Goal: Information Seeking & Learning: Check status

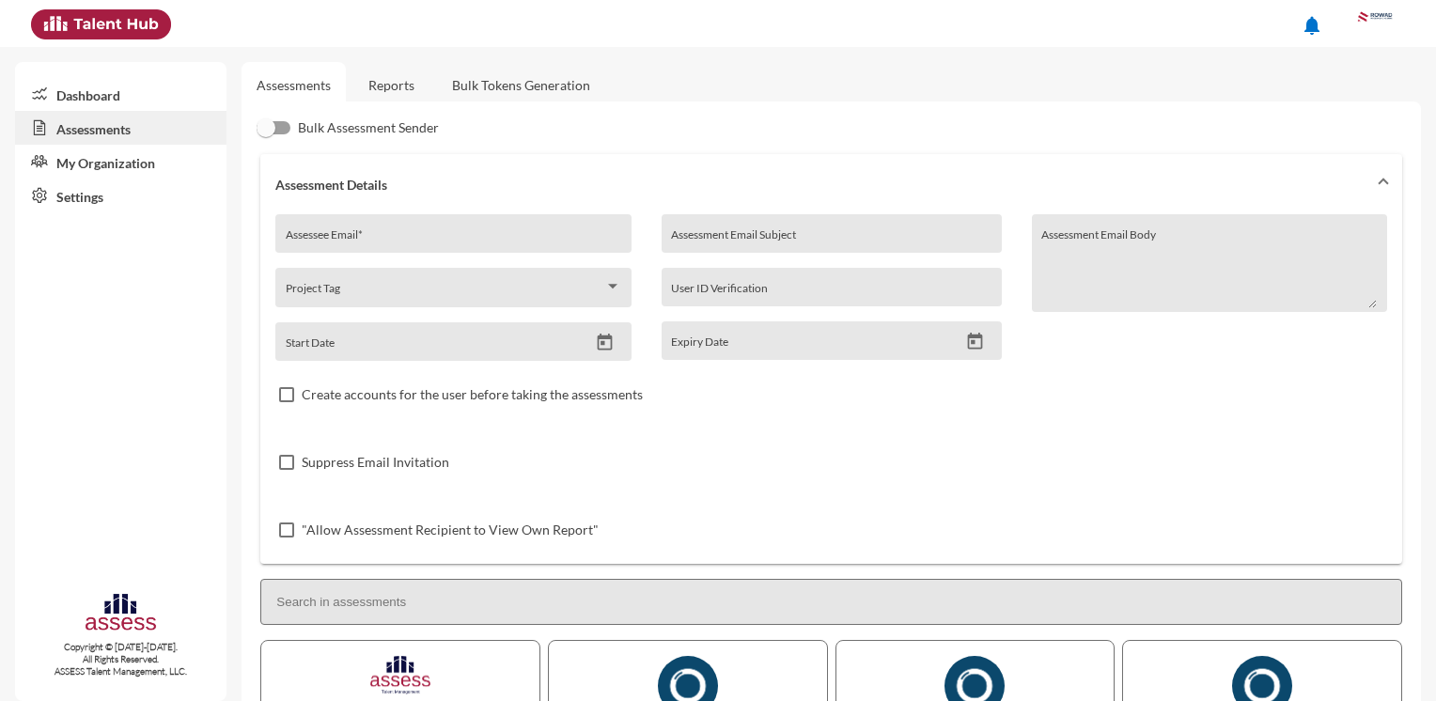
click at [397, 89] on link "Reports" at bounding box center [391, 85] width 76 height 46
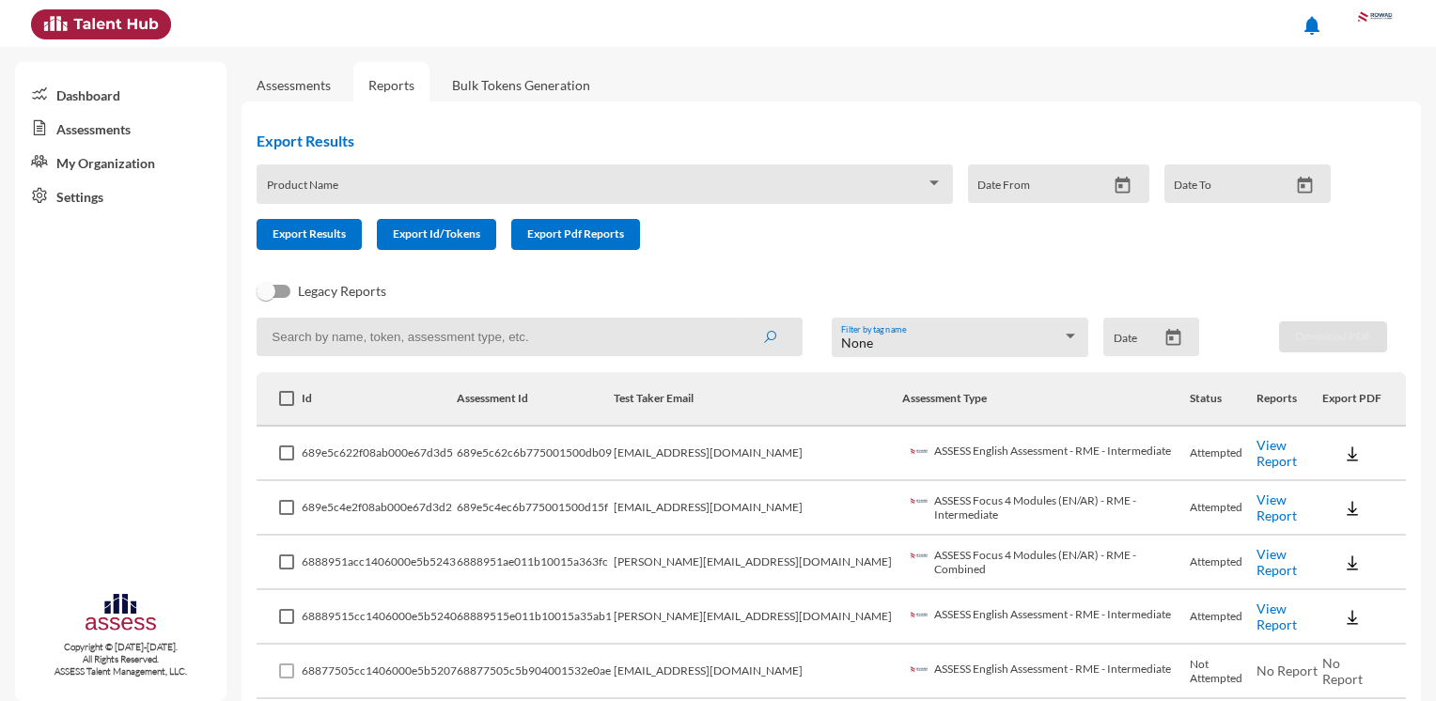
click at [319, 343] on input at bounding box center [530, 337] width 546 height 39
click at [767, 337] on icon "submit" at bounding box center [769, 337] width 15 height 15
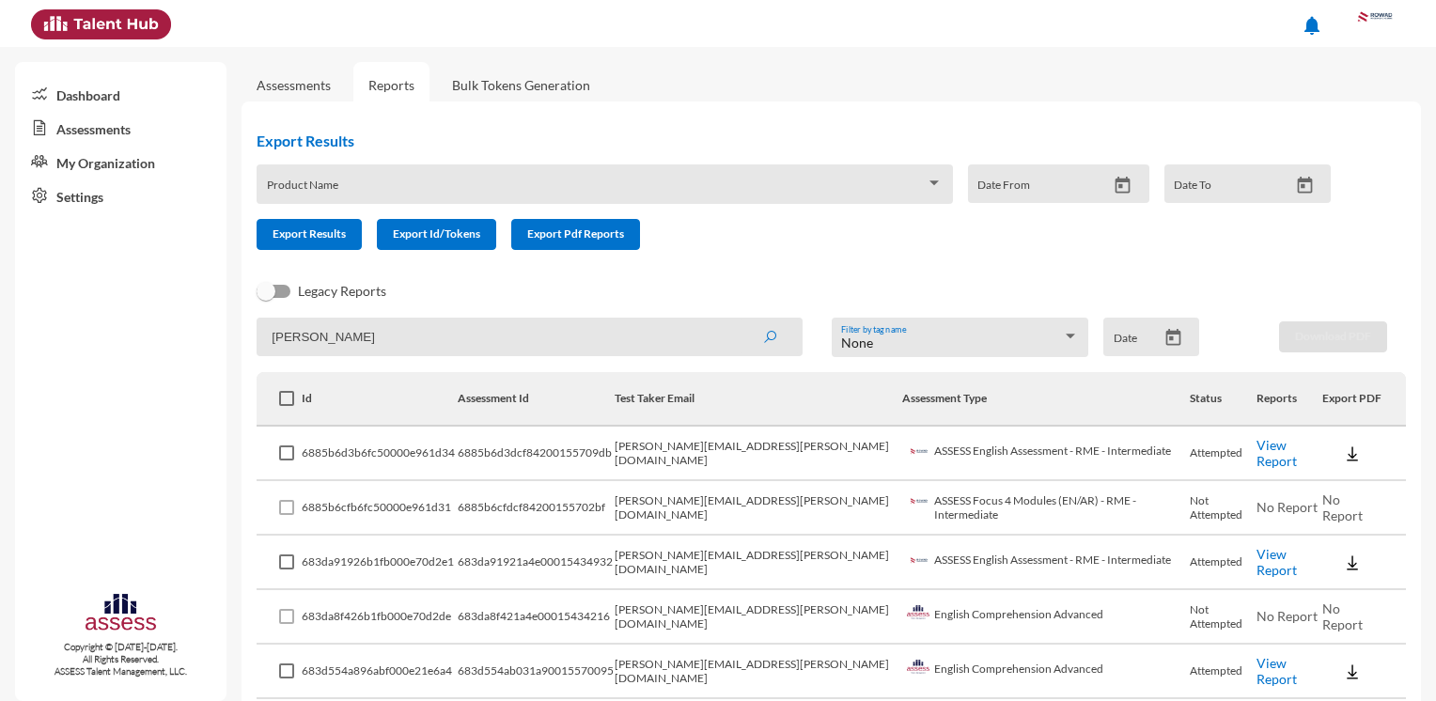
click at [1258, 449] on link "View Report" at bounding box center [1276, 453] width 40 height 32
click at [1256, 509] on span "No Report" at bounding box center [1286, 507] width 61 height 16
drag, startPoint x: 455, startPoint y: 349, endPoint x: 226, endPoint y: 317, distance: 230.5
click at [226, 317] on mat-sidenav-container "Dashboard Assessments My Organization Settings Copyright © 2015-2024. All Right…" at bounding box center [718, 374] width 1436 height 654
type input "mokhtar"
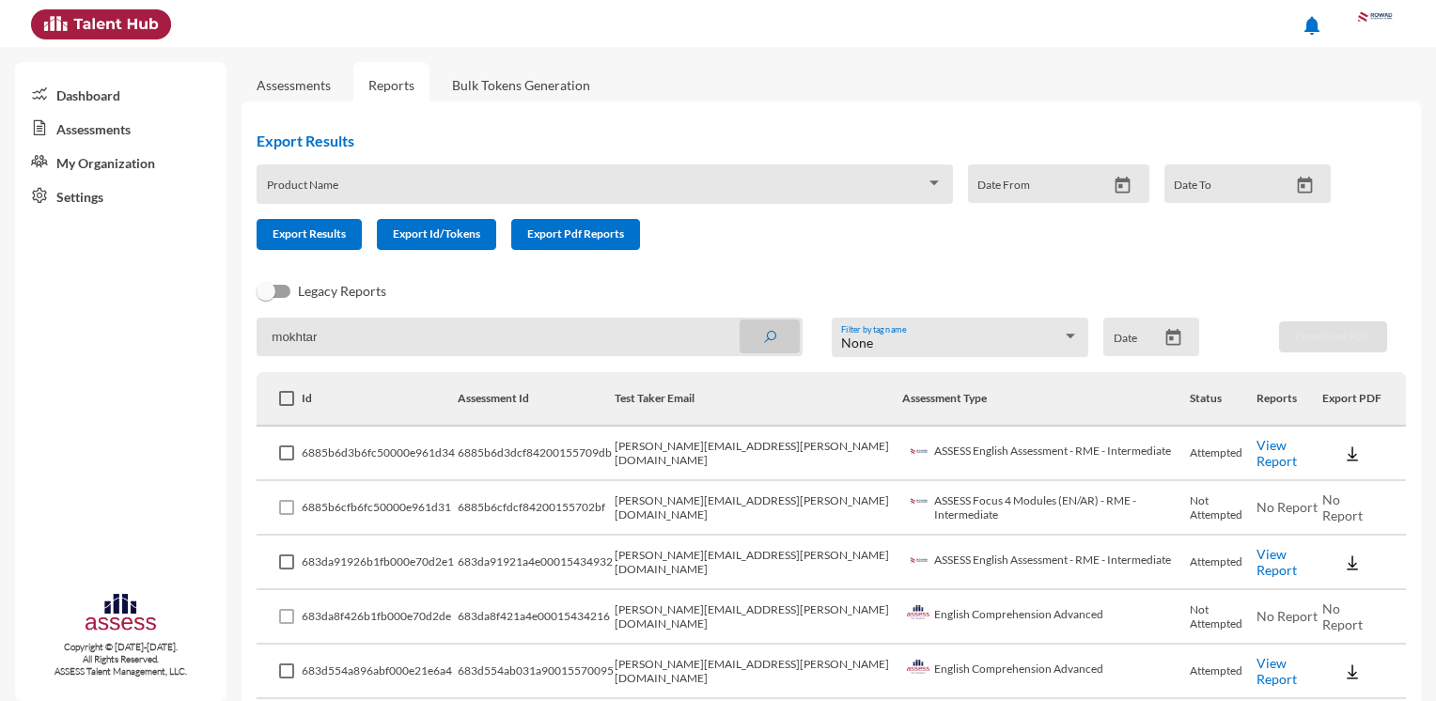
click at [767, 335] on icon "submit" at bounding box center [769, 337] width 15 height 15
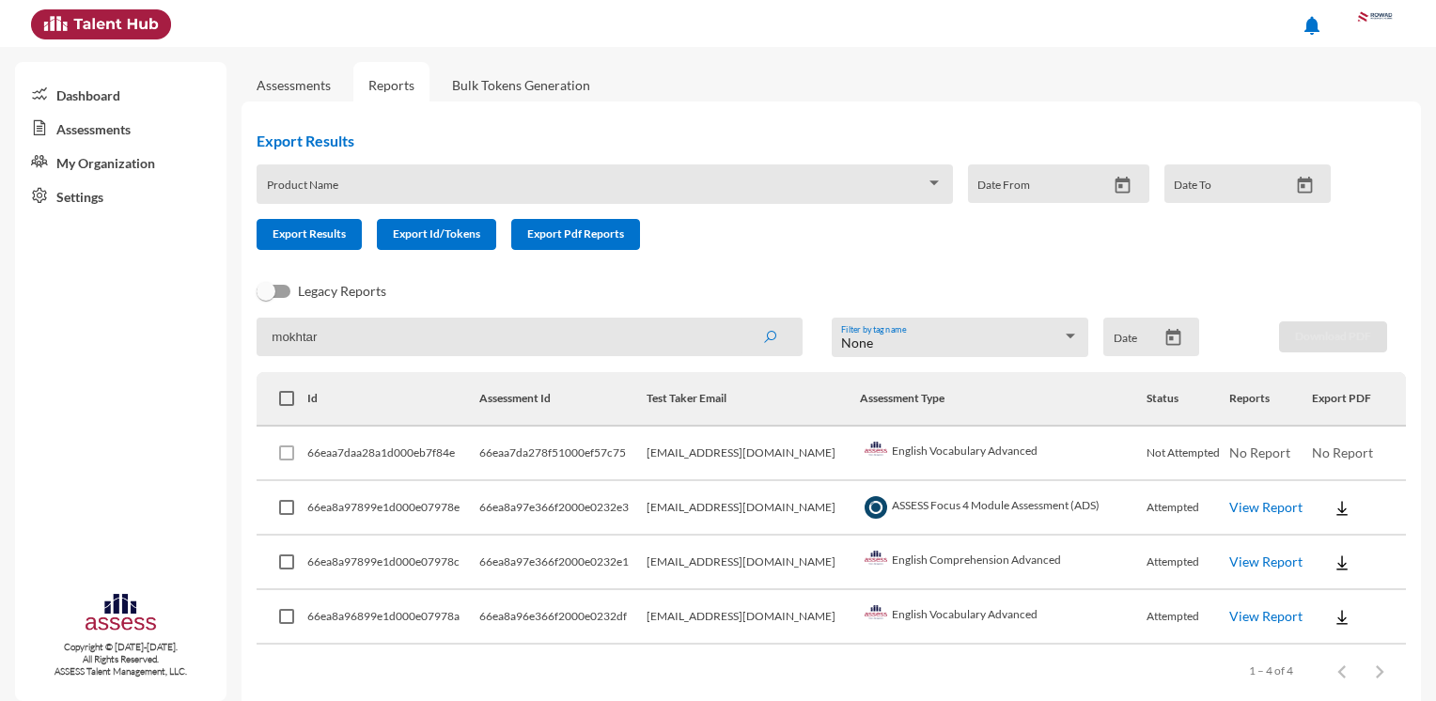
click at [1250, 506] on link "View Report" at bounding box center [1265, 507] width 73 height 16
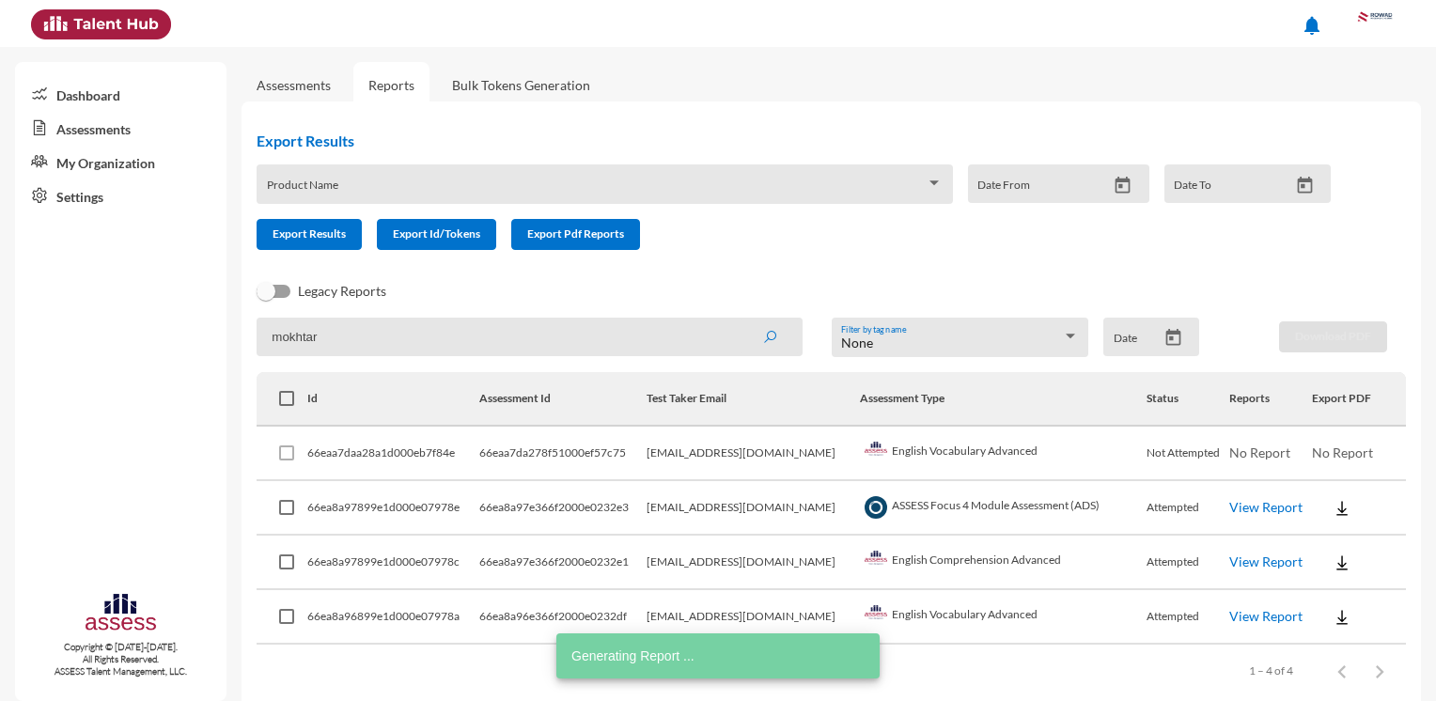
click at [1267, 562] on link "View Report" at bounding box center [1265, 561] width 73 height 16
click at [1244, 621] on link "View Report" at bounding box center [1265, 616] width 73 height 16
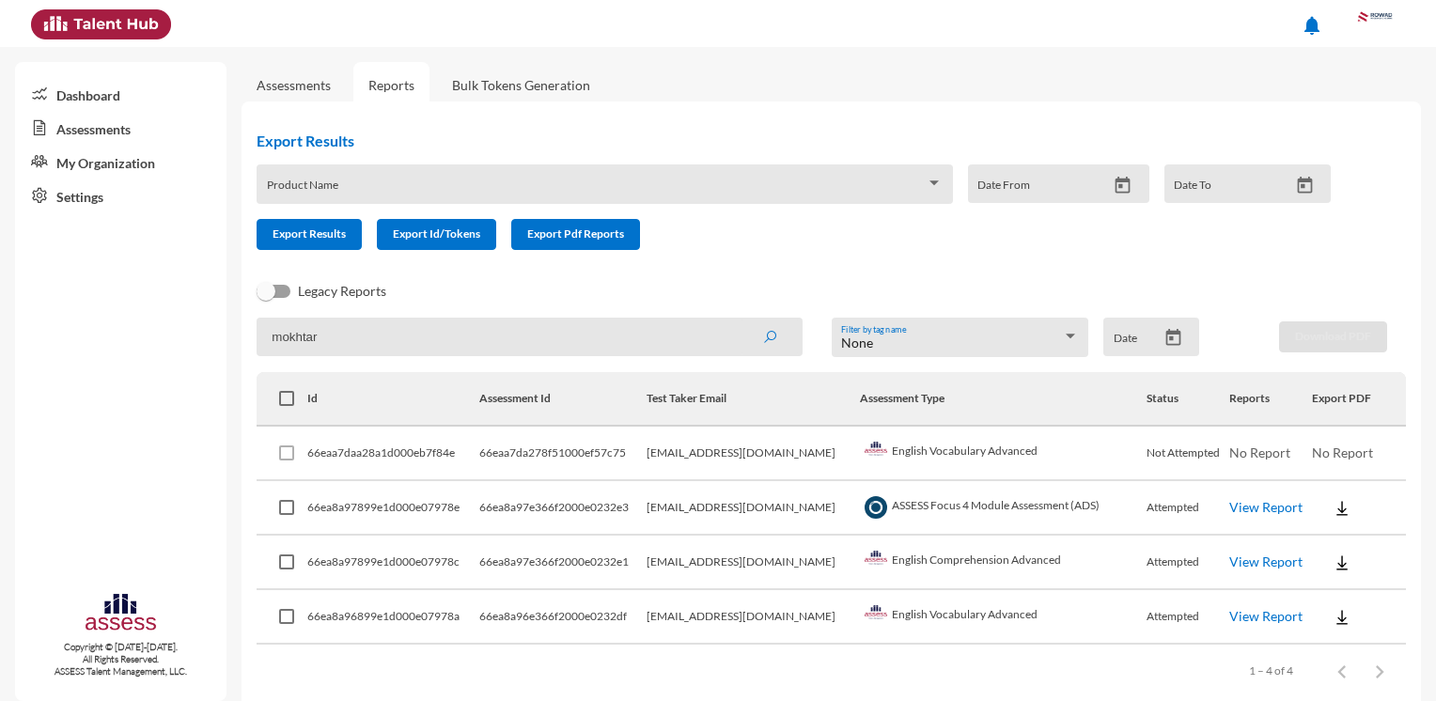
click at [317, 86] on link "Assessments" at bounding box center [294, 85] width 74 height 16
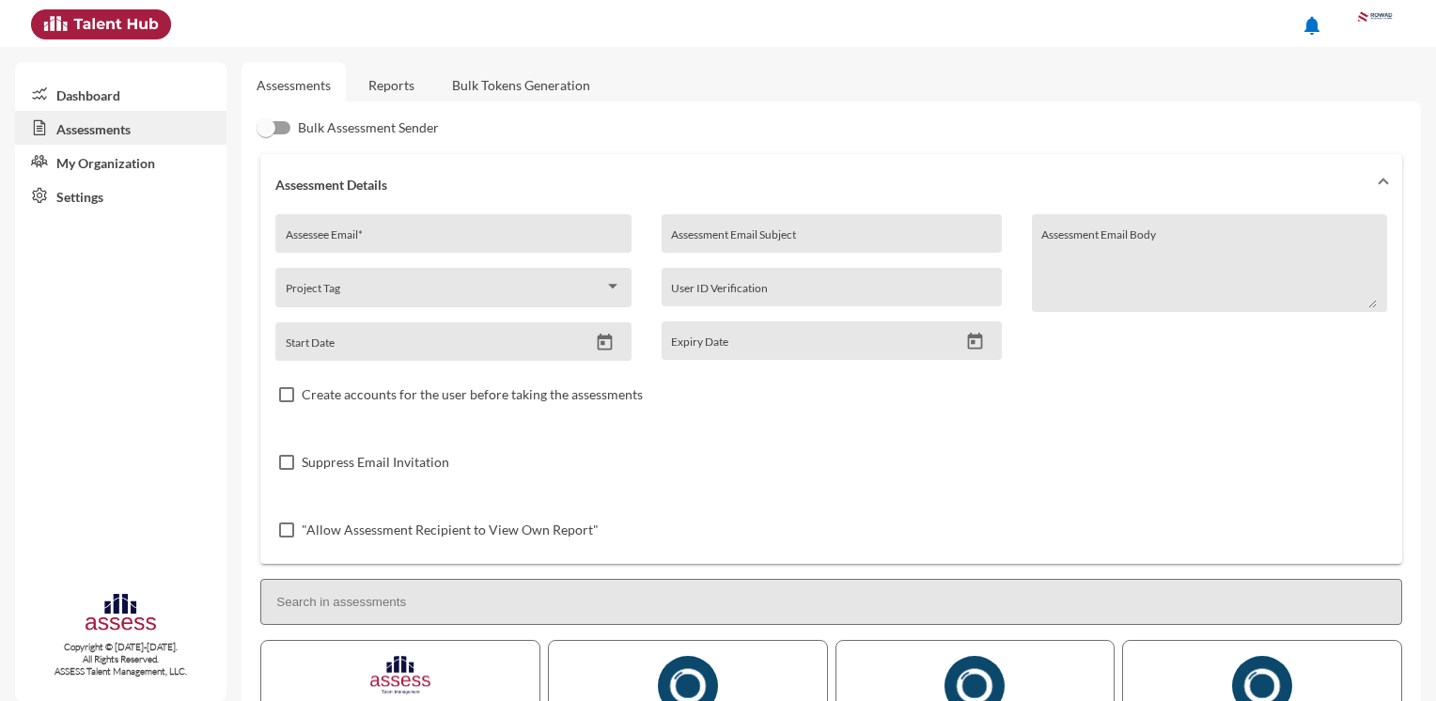
click at [453, 221] on div "Assessee Email *" at bounding box center [452, 233] width 355 height 39
click at [456, 235] on input "Assessee Email *" at bounding box center [453, 240] width 335 height 15
type input "salma.mahmoud@rowad-rme.com"
type input "5635"
click at [770, 292] on input "5635" at bounding box center [831, 293] width 320 height 15
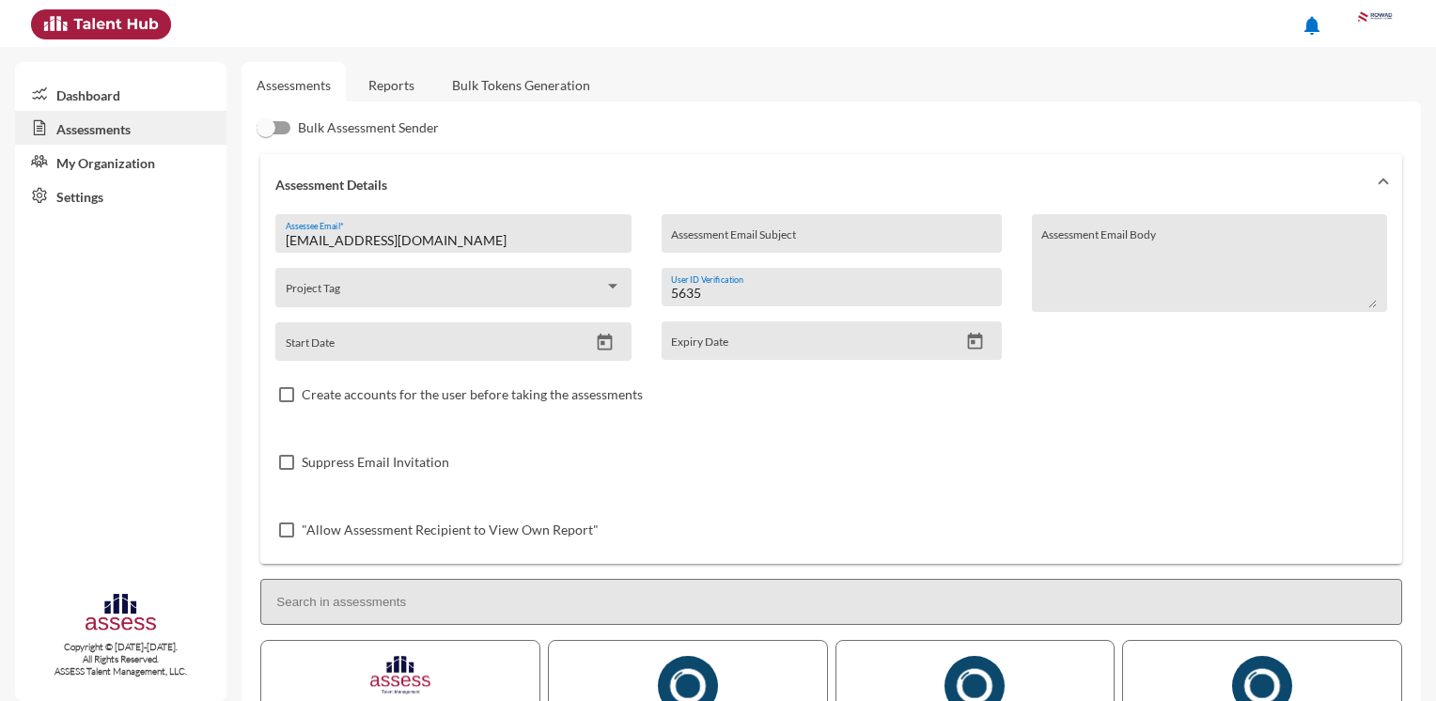
click at [399, 89] on link "Reports" at bounding box center [391, 85] width 76 height 46
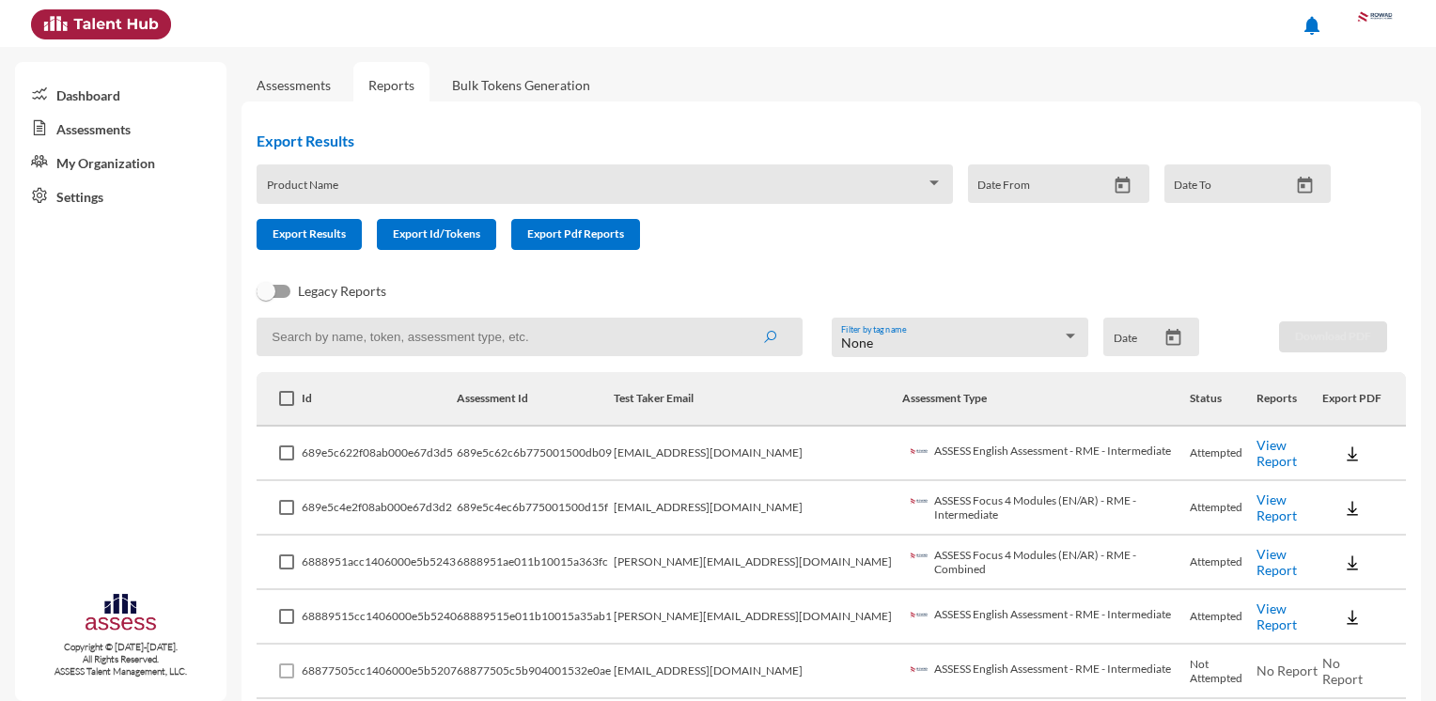
click at [1256, 457] on link "View Report" at bounding box center [1276, 453] width 40 height 32
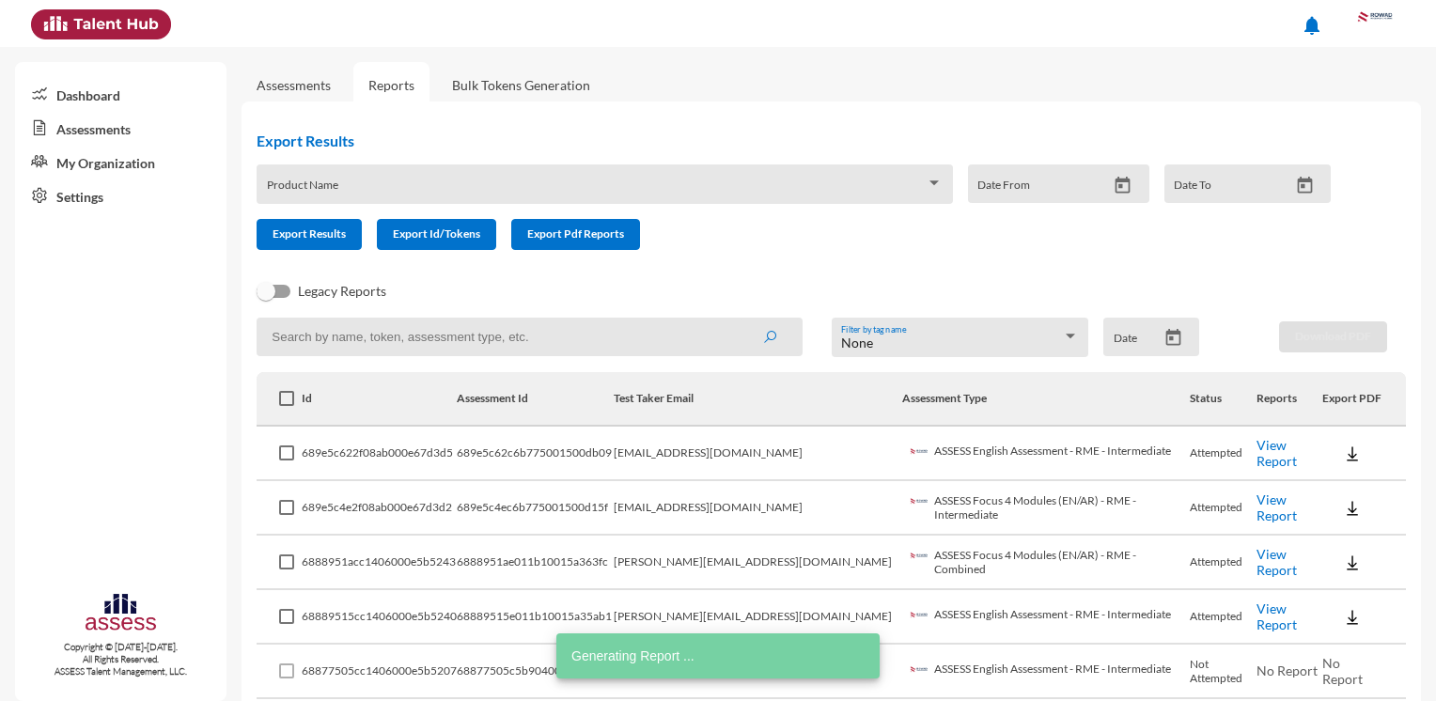
click at [1268, 561] on link "View Report" at bounding box center [1276, 562] width 40 height 32
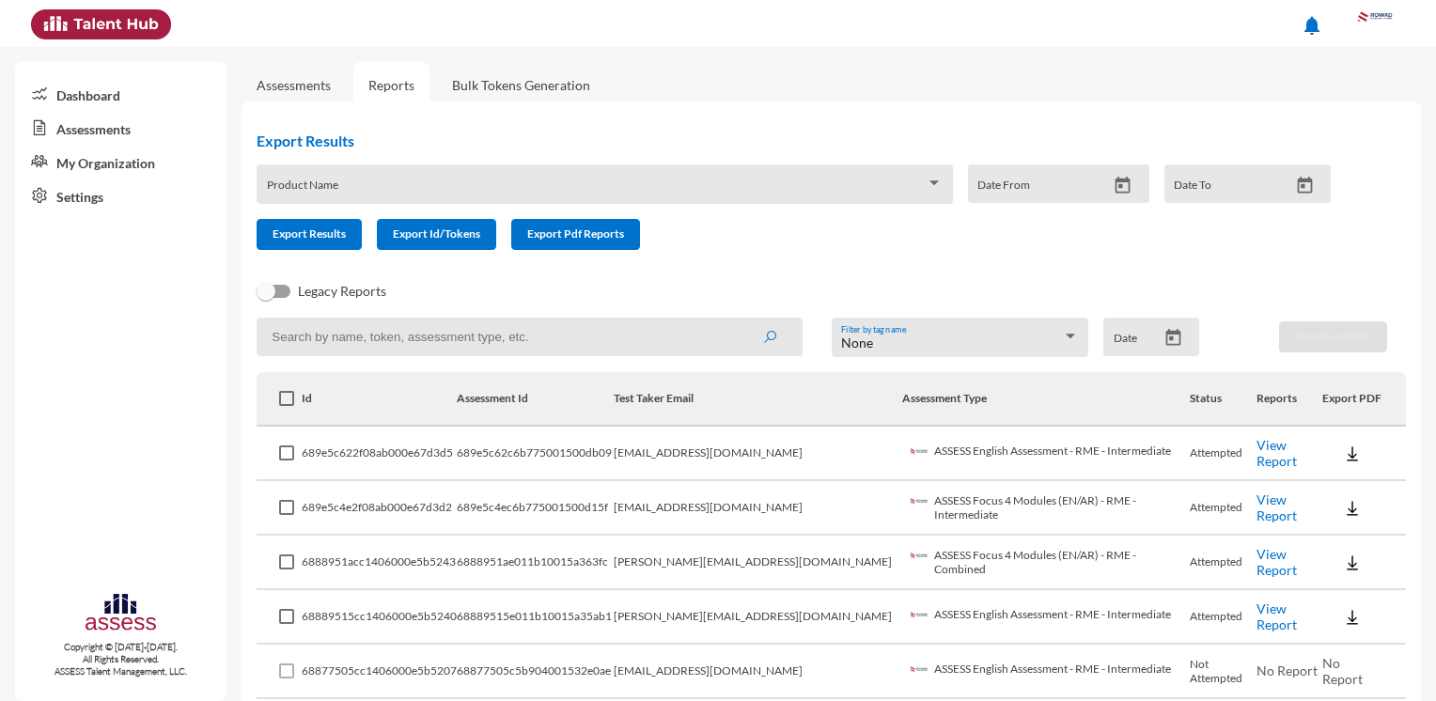
click at [744, 570] on td "mohamed.khairy@rowad-rme.com" at bounding box center [758, 563] width 288 height 54
click at [383, 344] on input at bounding box center [530, 337] width 546 height 39
click at [770, 344] on icon "submit" at bounding box center [769, 337] width 15 height 15
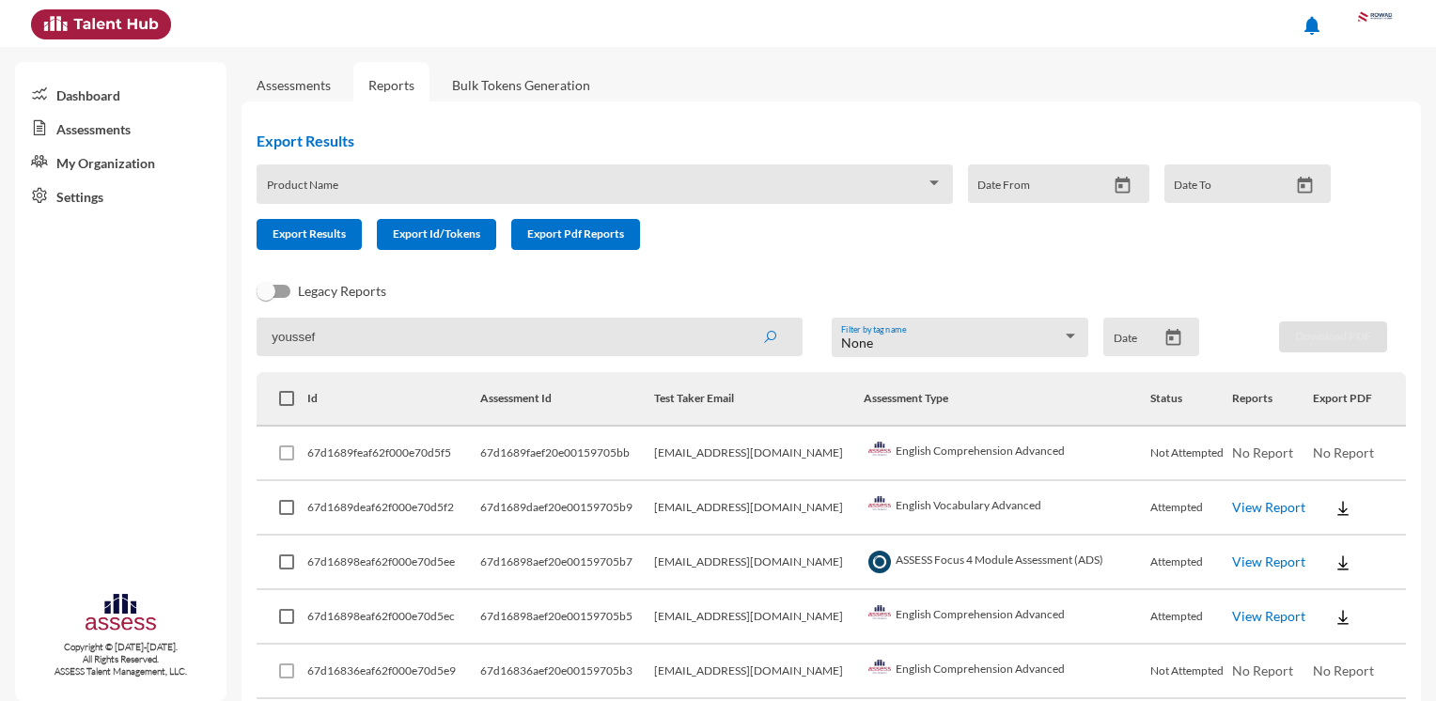
click at [1270, 509] on link "View Report" at bounding box center [1268, 507] width 73 height 16
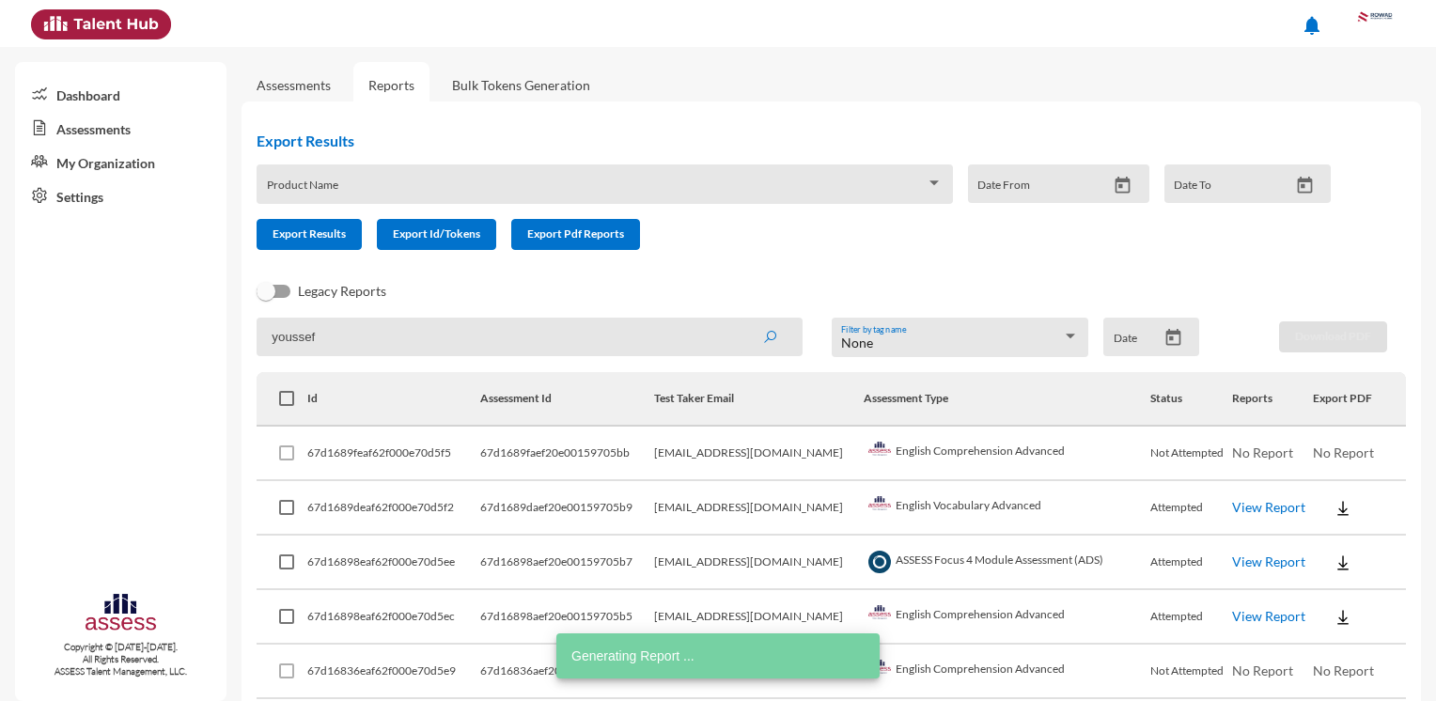
click at [1263, 565] on link "View Report" at bounding box center [1268, 561] width 73 height 16
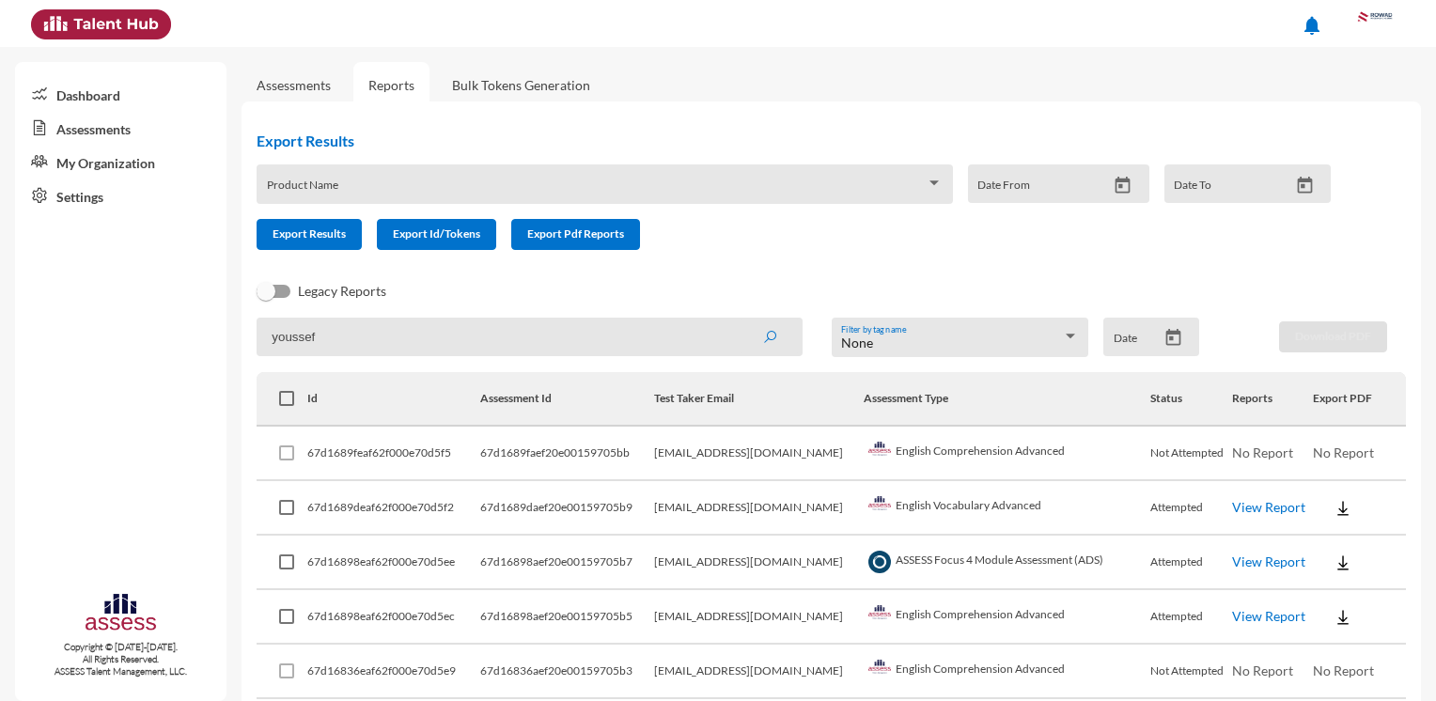
drag, startPoint x: 327, startPoint y: 338, endPoint x: 248, endPoint y: 310, distance: 83.8
click at [248, 310] on div "Export Results Product Name Date From Date To Export Results Export Id/Tokens E…" at bounding box center [830, 515] width 1179 height 829
click at [759, 348] on button "submit" at bounding box center [769, 336] width 60 height 34
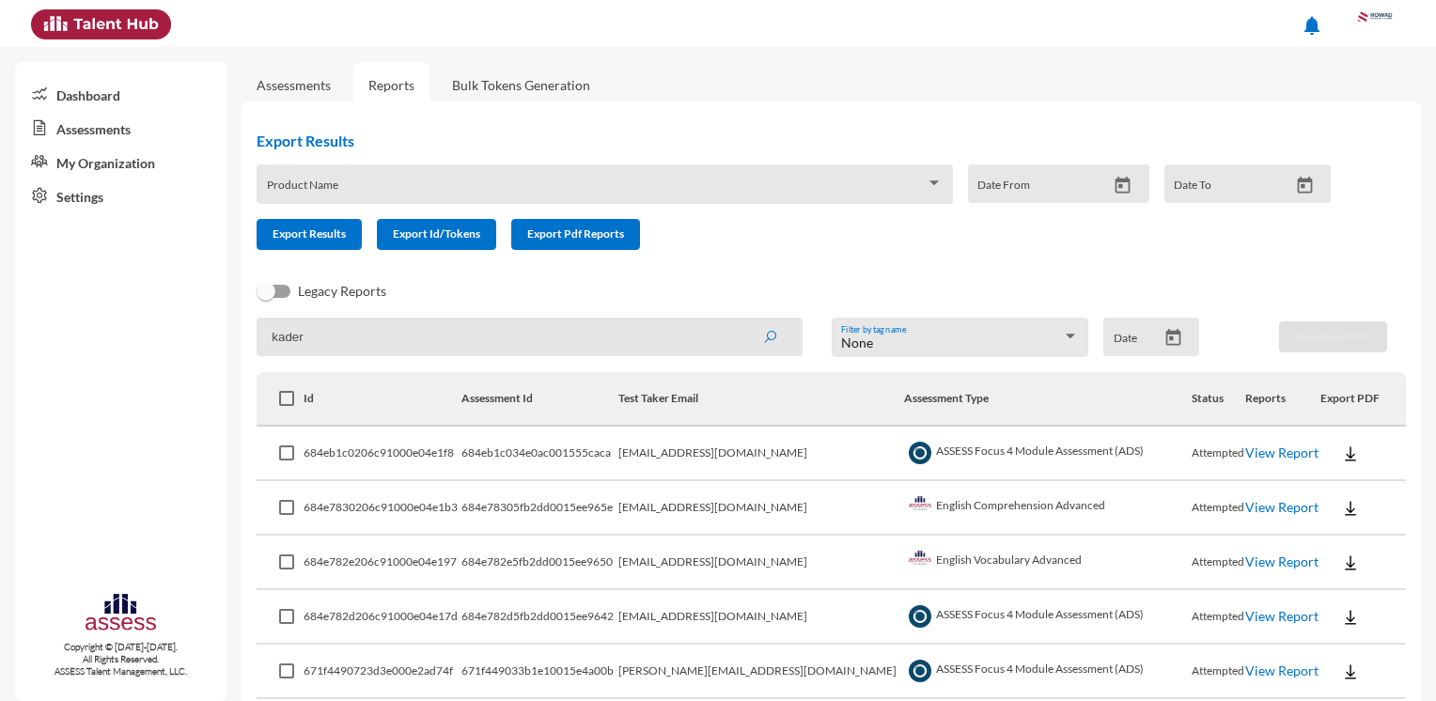
click at [1245, 453] on link "View Report" at bounding box center [1281, 452] width 73 height 16
click at [1272, 450] on link "View Report" at bounding box center [1281, 452] width 73 height 16
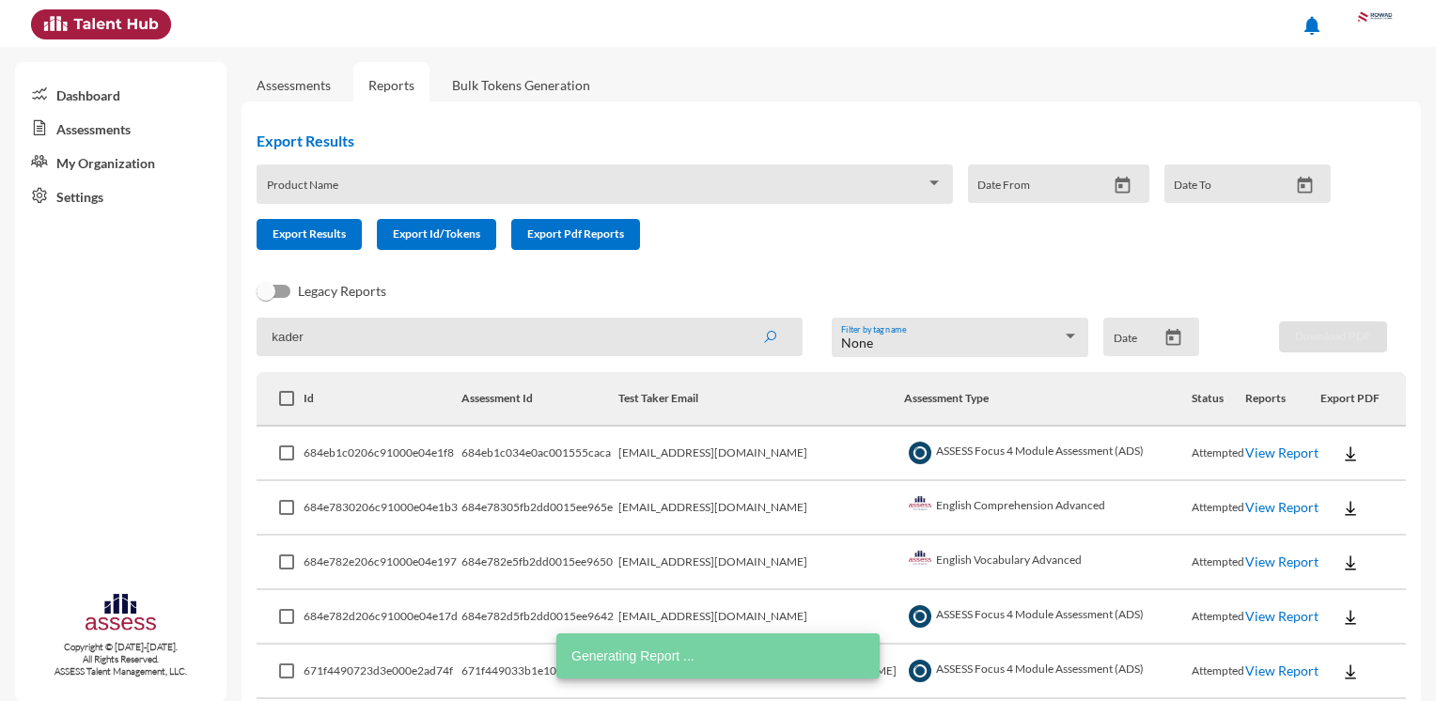
click at [1246, 508] on link "View Report" at bounding box center [1281, 507] width 73 height 16
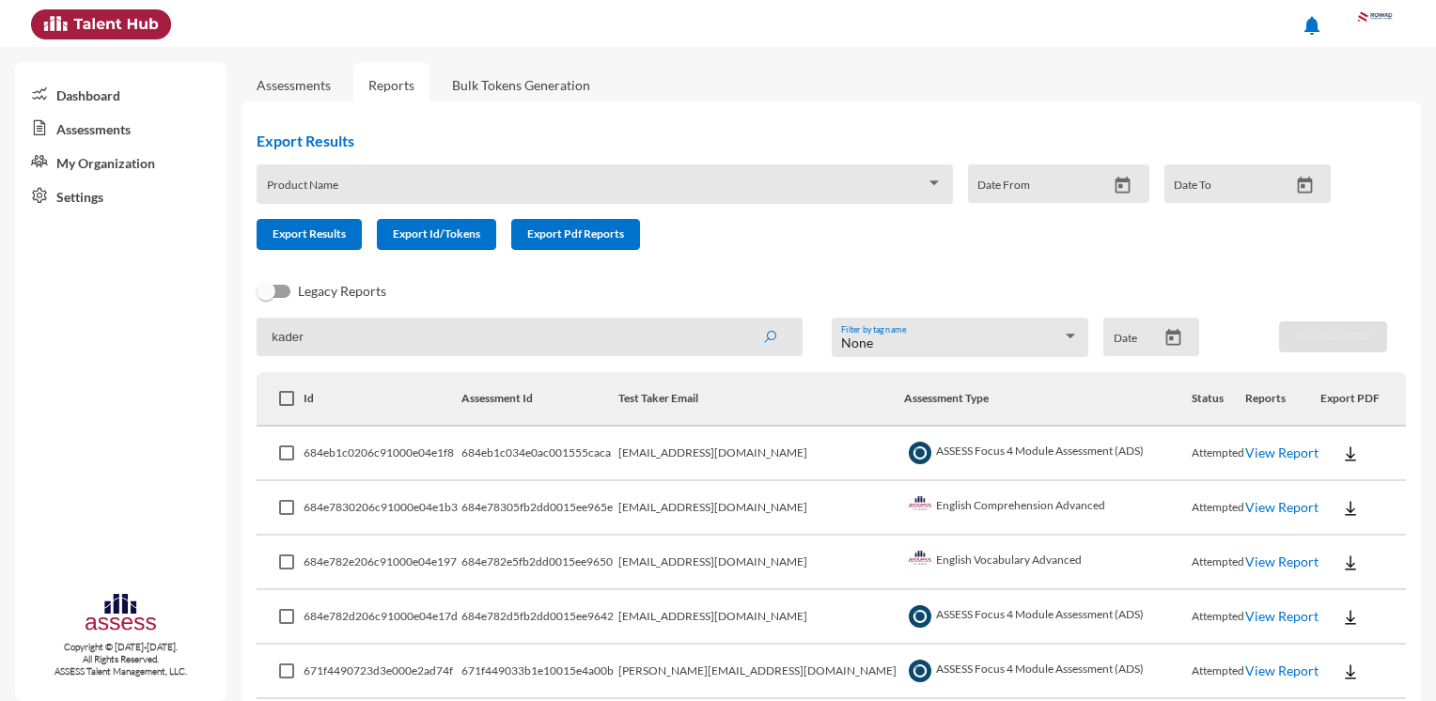
drag, startPoint x: 346, startPoint y: 337, endPoint x: 251, endPoint y: 324, distance: 95.8
click at [251, 324] on div "Export Results Product Name Date From Date To Export Results Export Id/Tokens E…" at bounding box center [830, 488] width 1179 height 774
click at [766, 341] on icon "submit" at bounding box center [769, 337] width 15 height 15
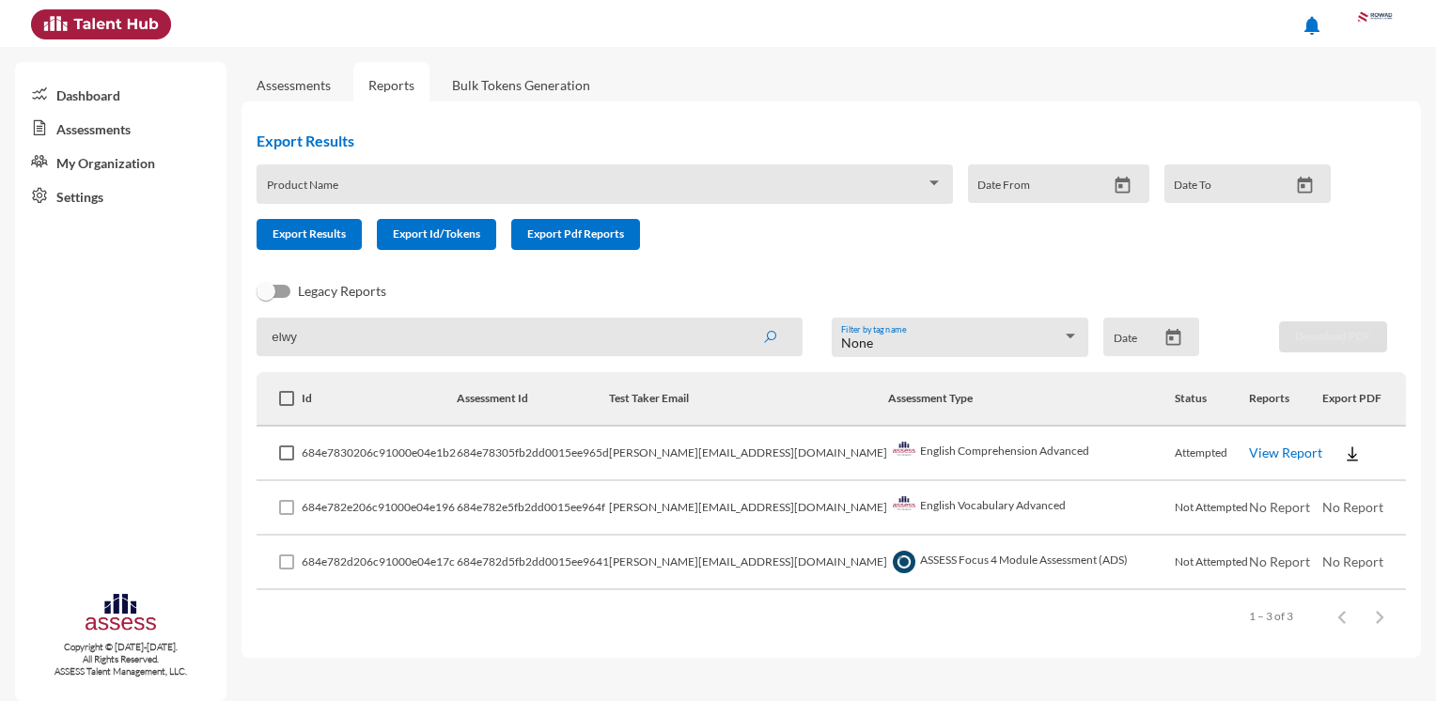
click at [1259, 450] on link "View Report" at bounding box center [1285, 452] width 73 height 16
drag, startPoint x: 364, startPoint y: 340, endPoint x: 227, endPoint y: 325, distance: 137.1
click at [227, 325] on mat-sidenav-container "Dashboard Assessments My Organization Settings Copyright © 2015-2024. All Right…" at bounding box center [718, 374] width 1436 height 654
type input "maria"
click at [769, 335] on icon "submit" at bounding box center [769, 337] width 15 height 15
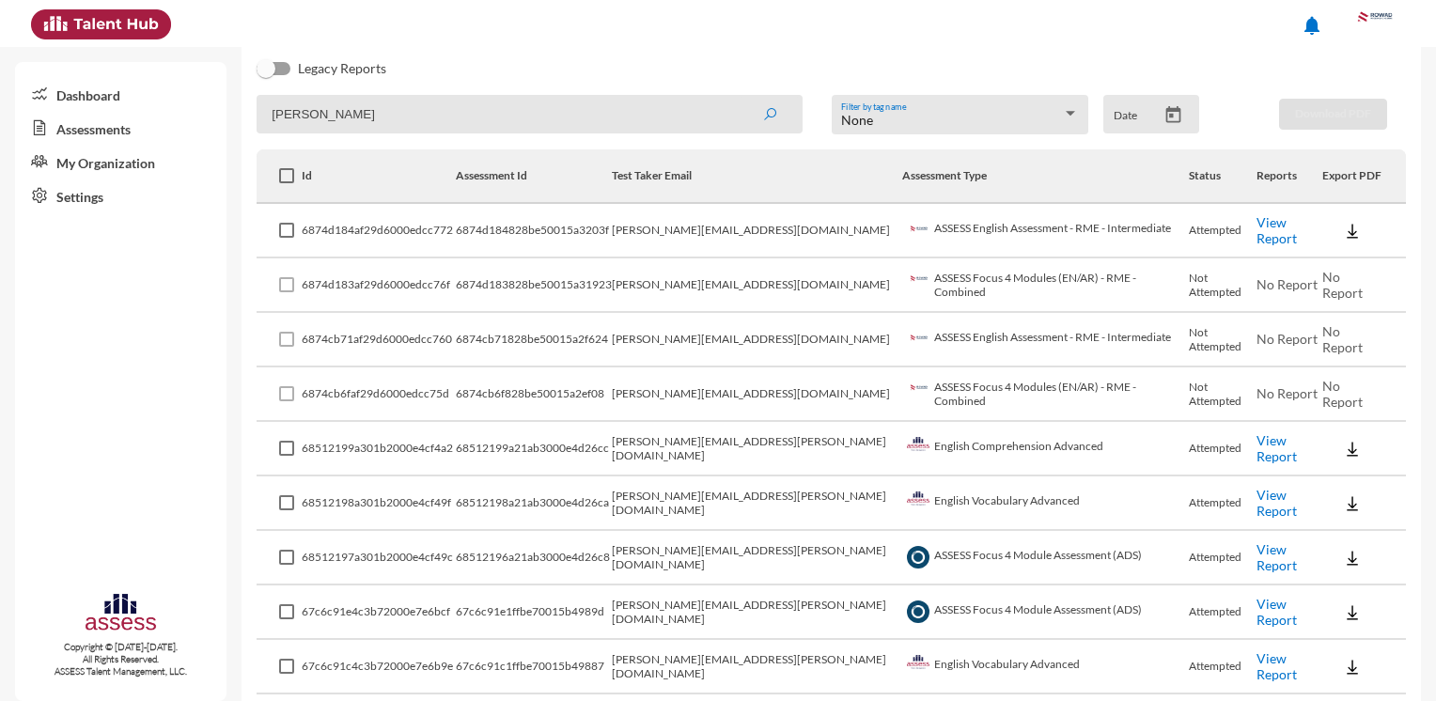
scroll to position [226, 0]
click at [1267, 449] on link "View Report" at bounding box center [1276, 445] width 40 height 32
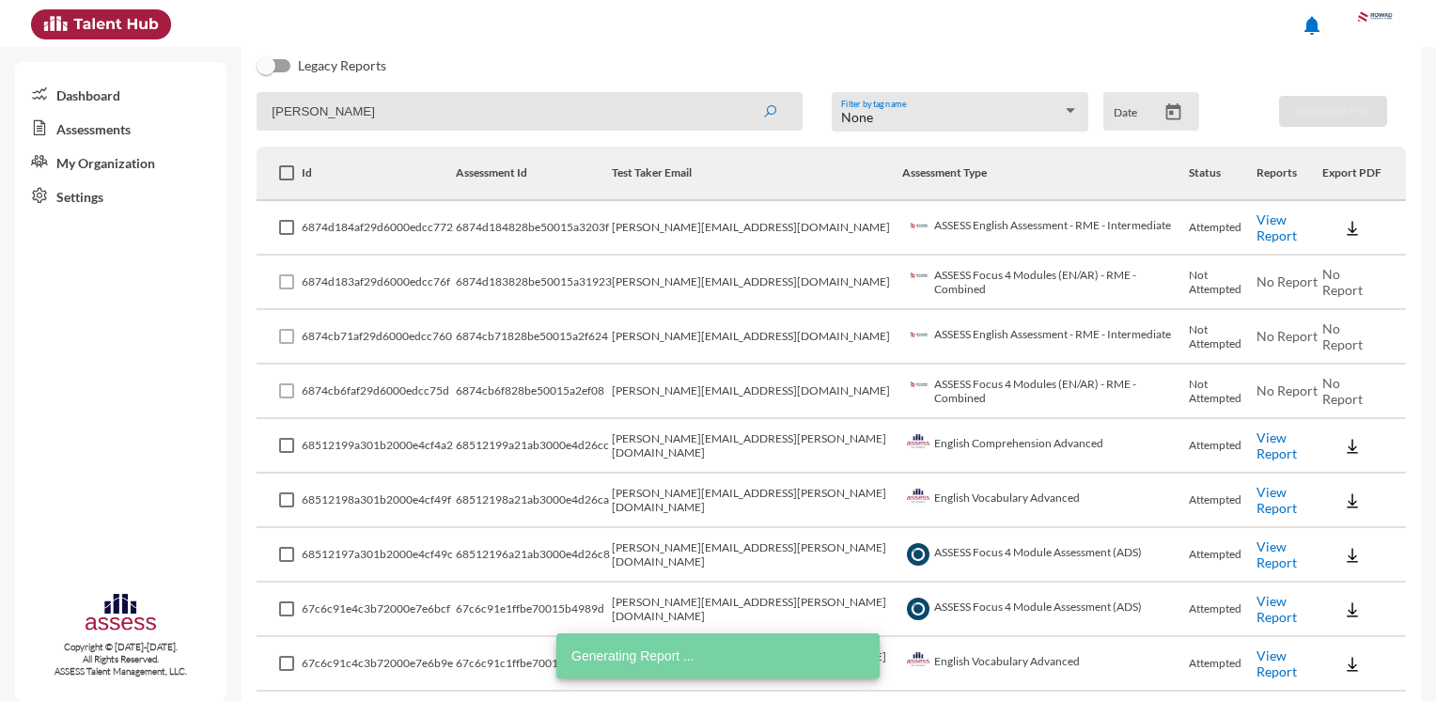
click at [1256, 499] on link "View Report" at bounding box center [1276, 500] width 40 height 32
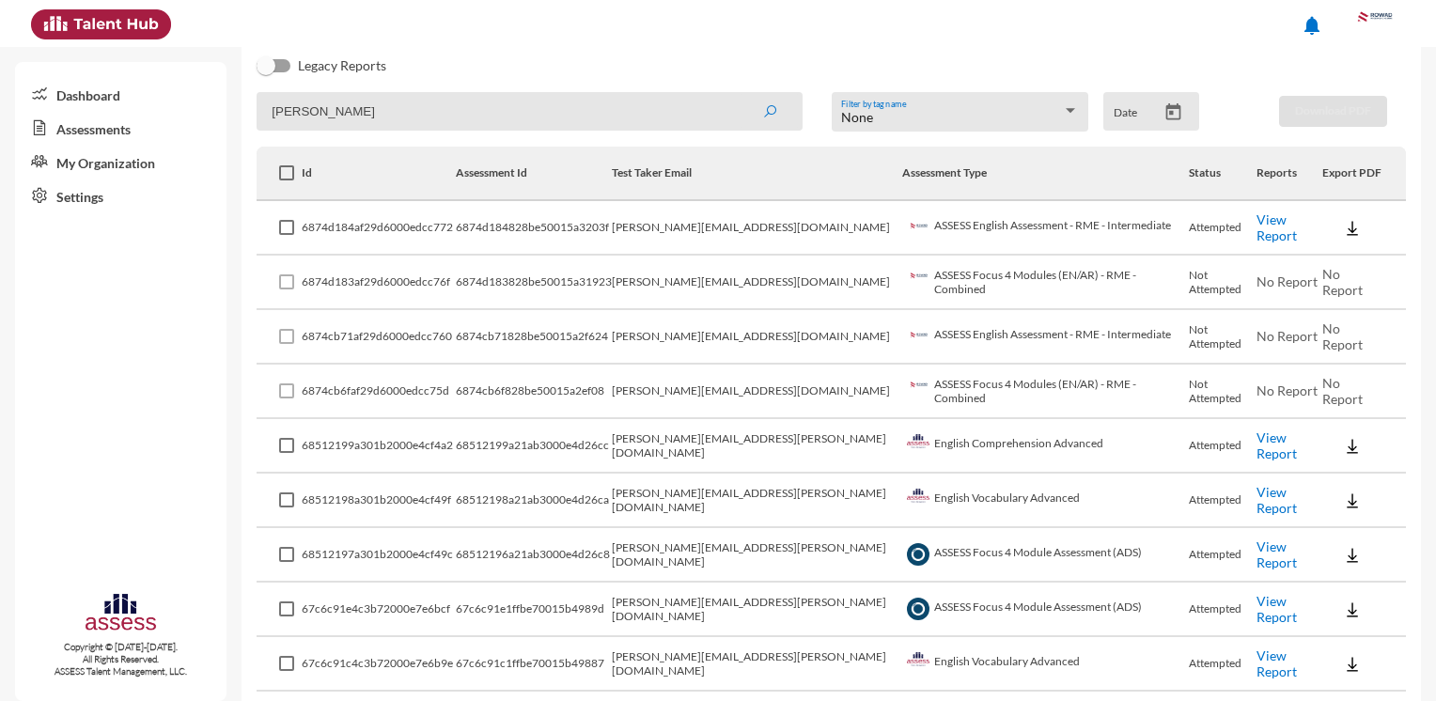
click at [1263, 557] on link "View Report" at bounding box center [1276, 554] width 40 height 32
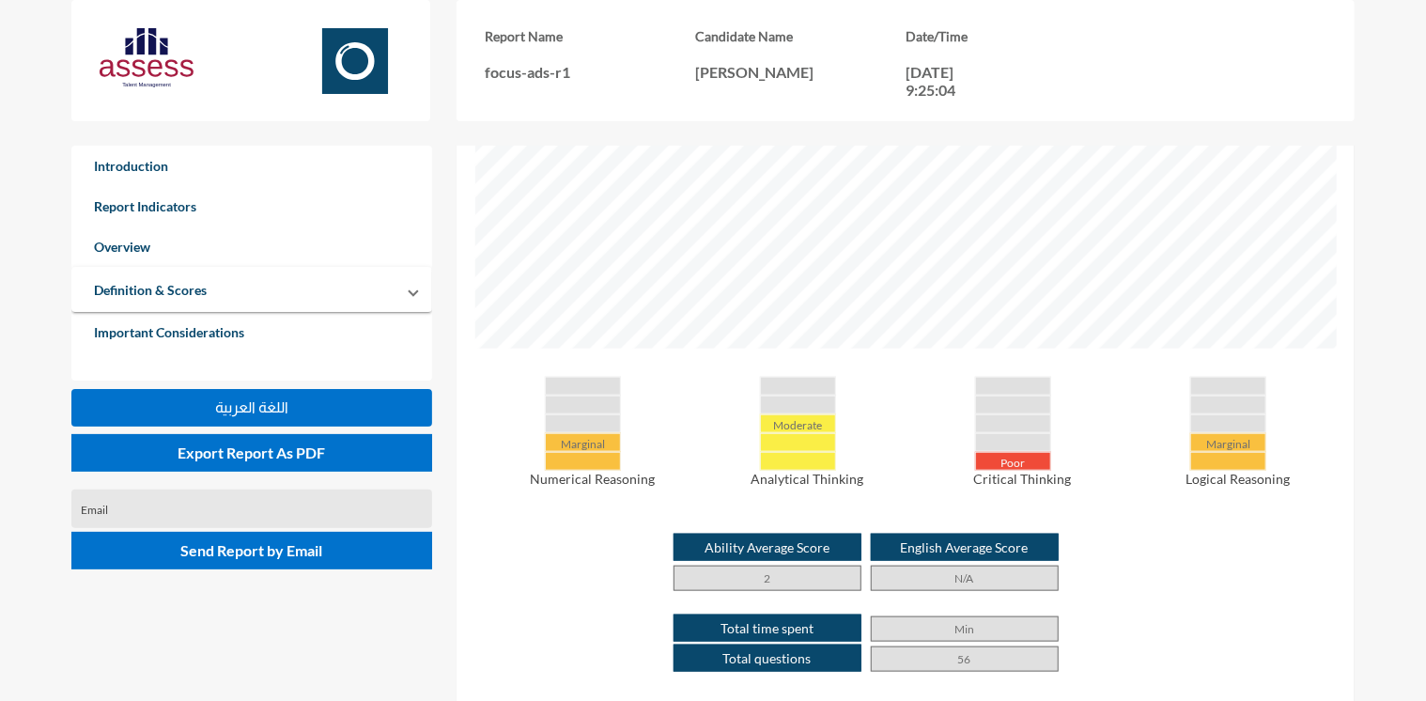
scroll to position [670, 0]
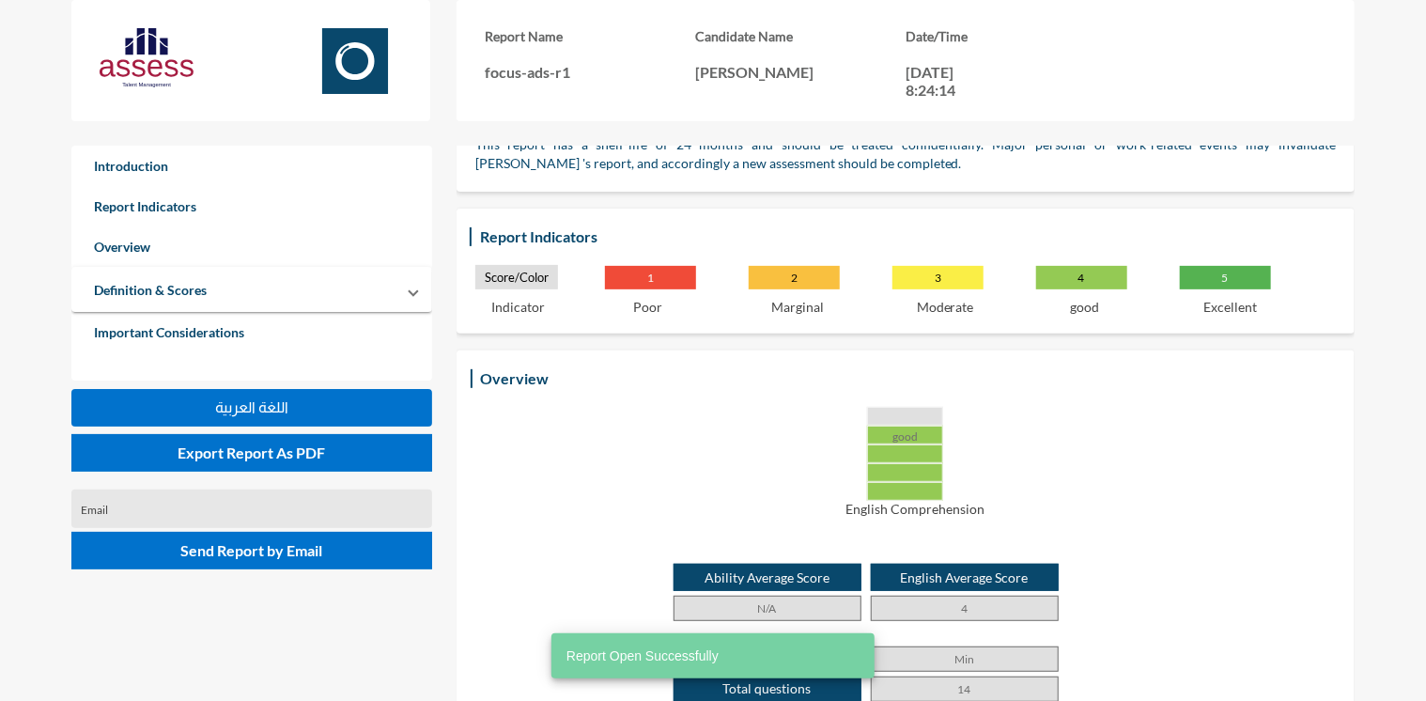
scroll to position [252, 0]
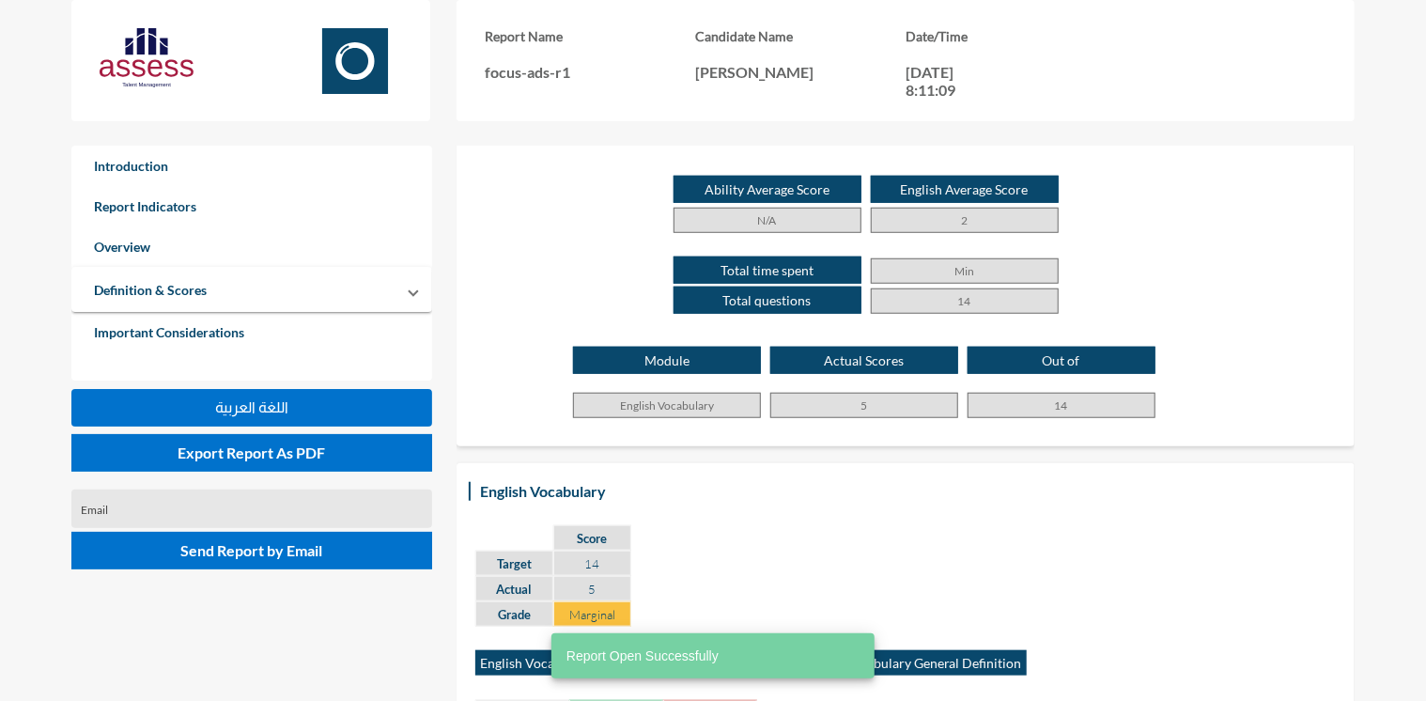
scroll to position [609, 0]
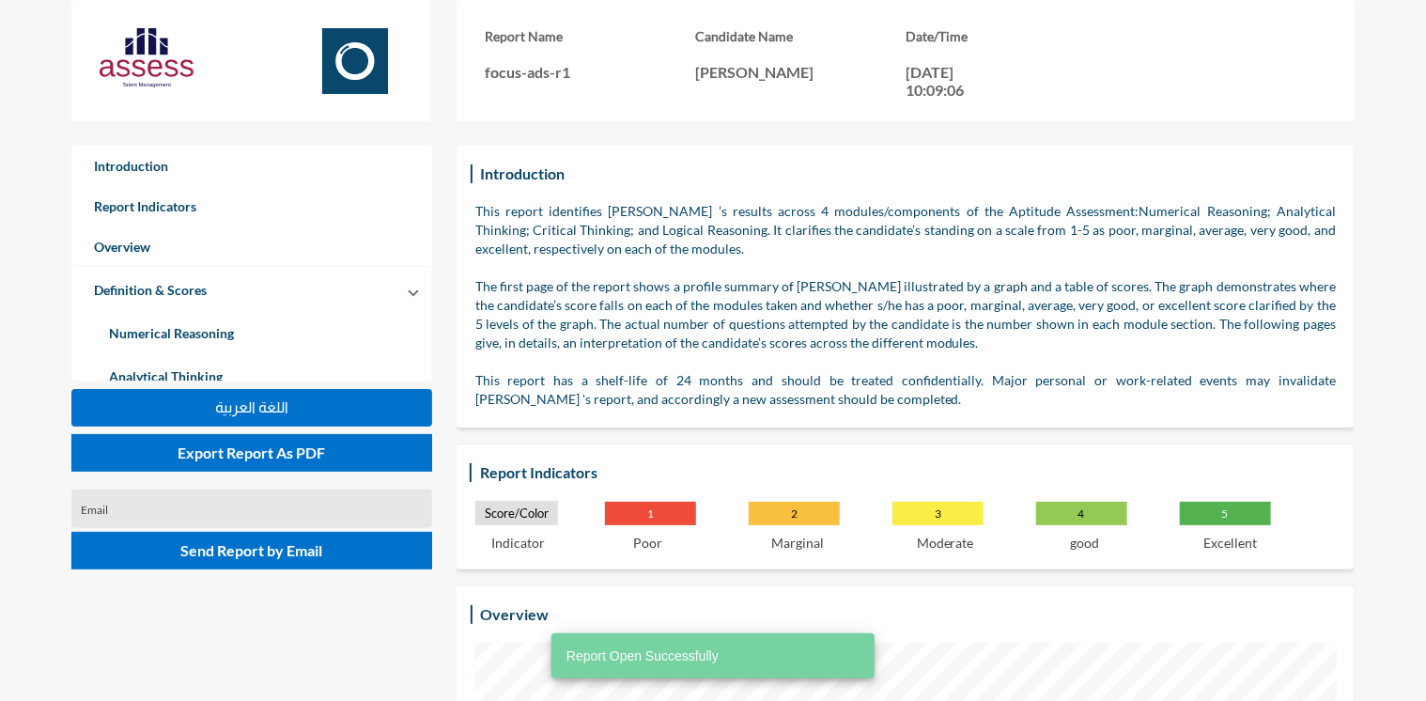
scroll to position [701, 1426]
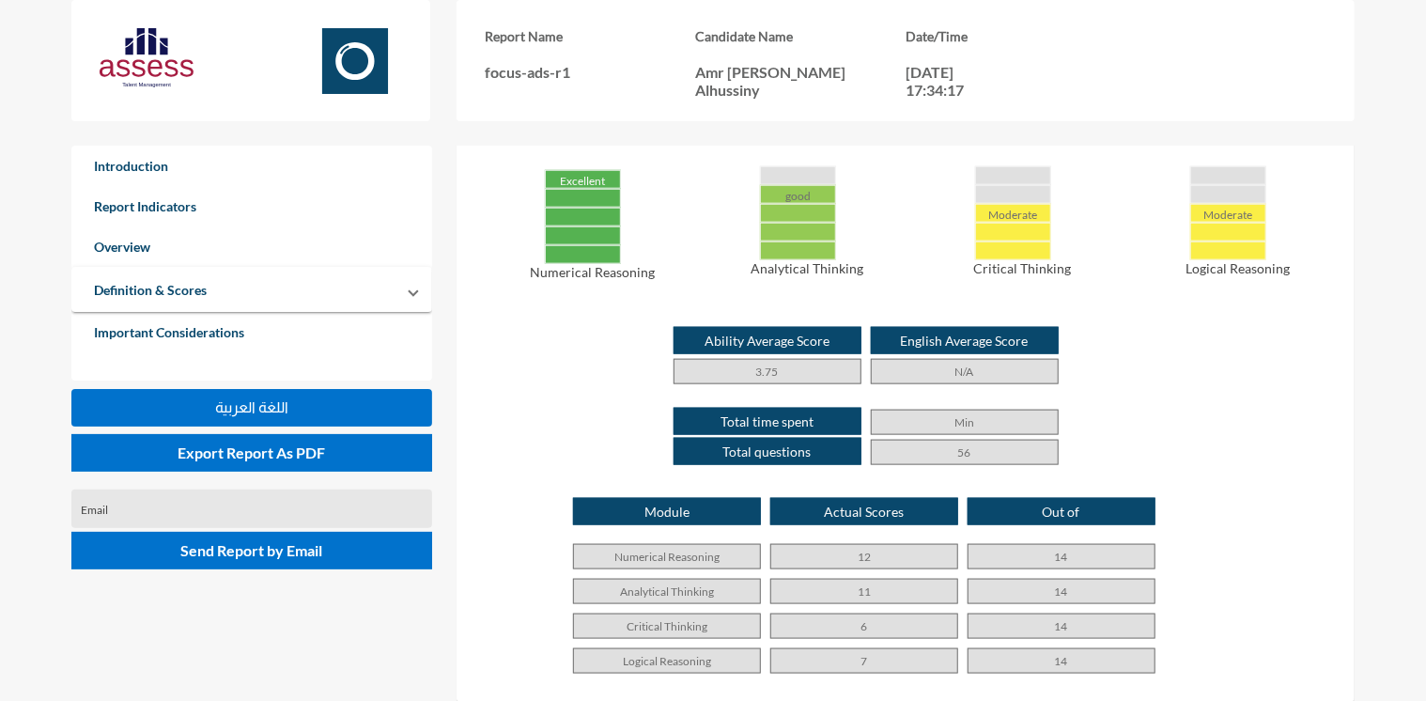
scroll to position [940, 0]
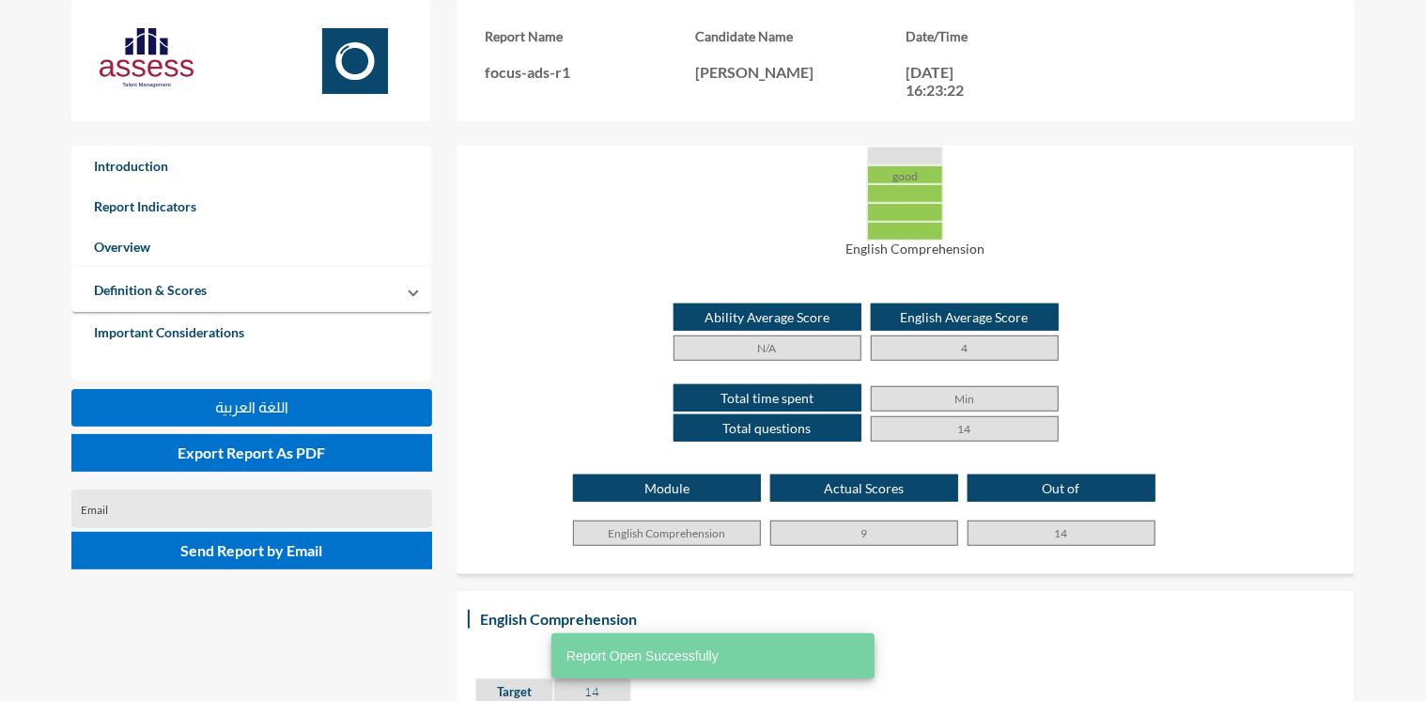
scroll to position [489, 0]
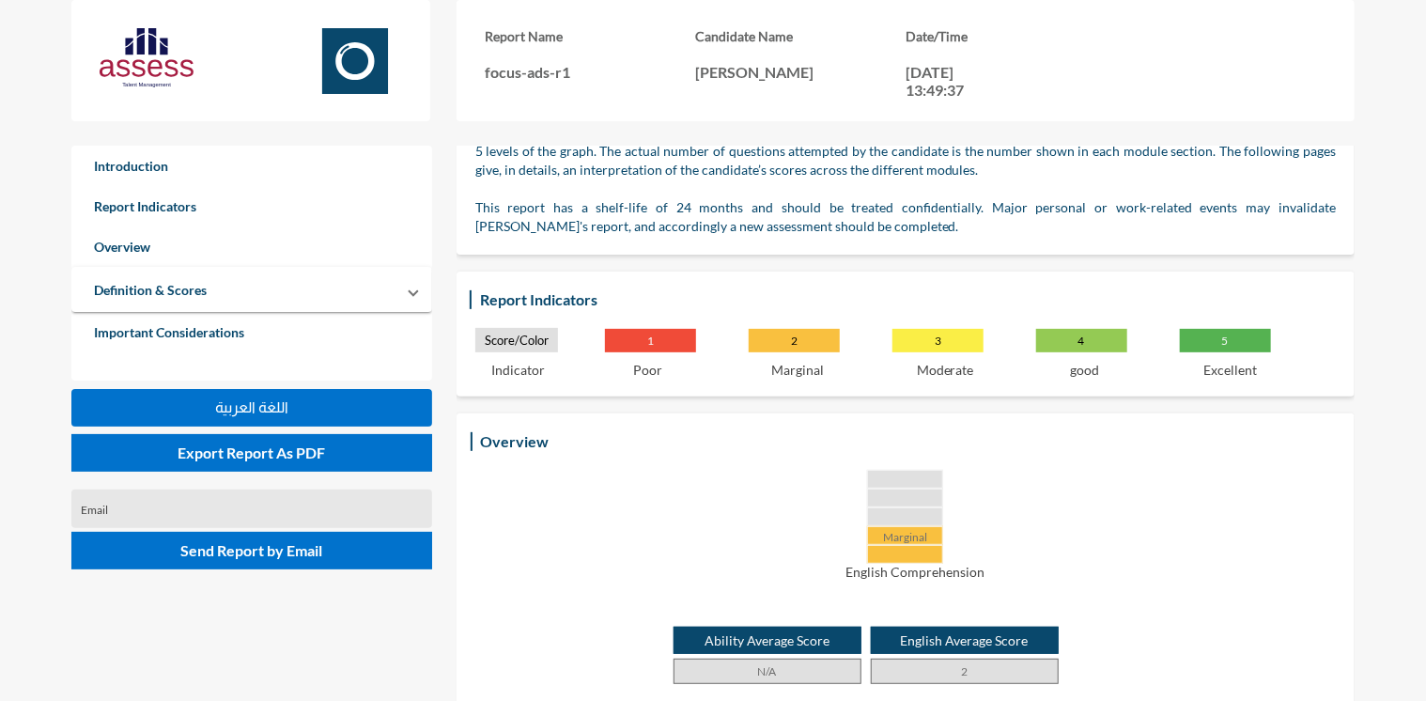
scroll to position [159, 0]
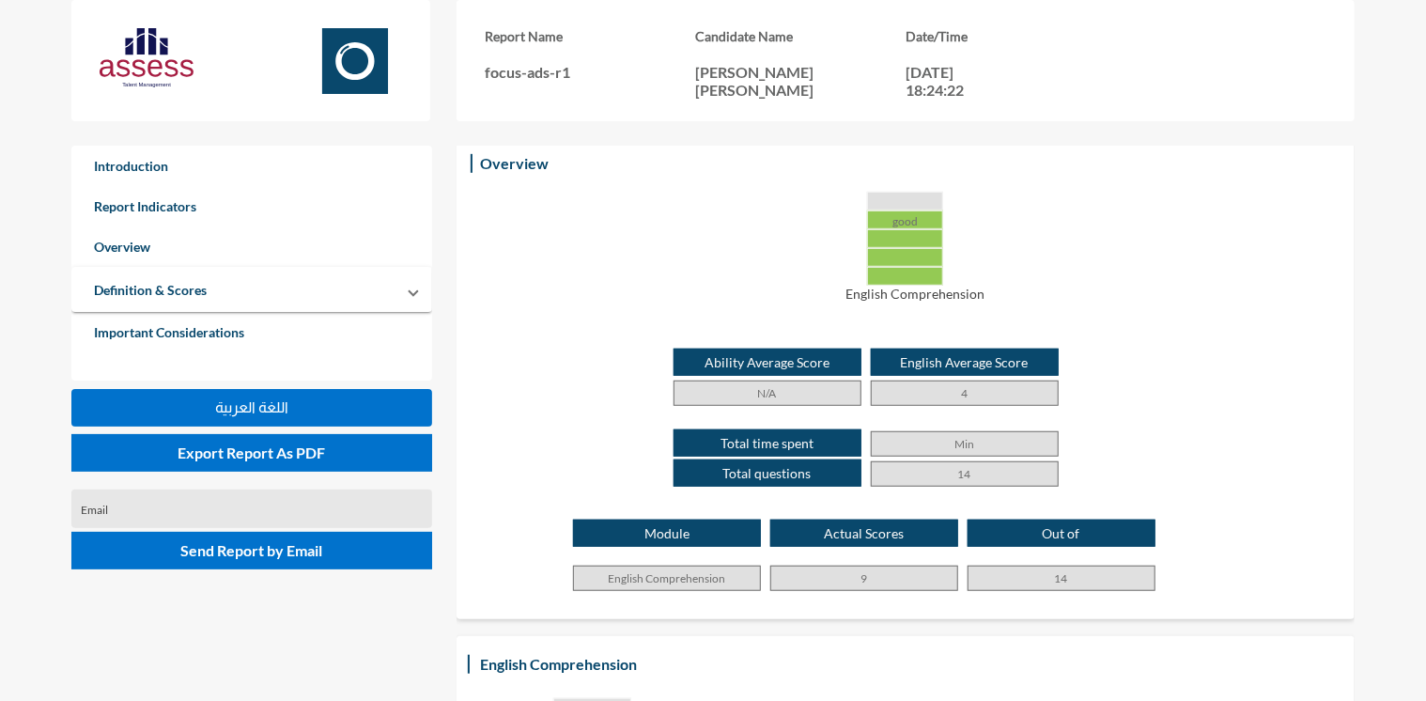
scroll to position [435, 0]
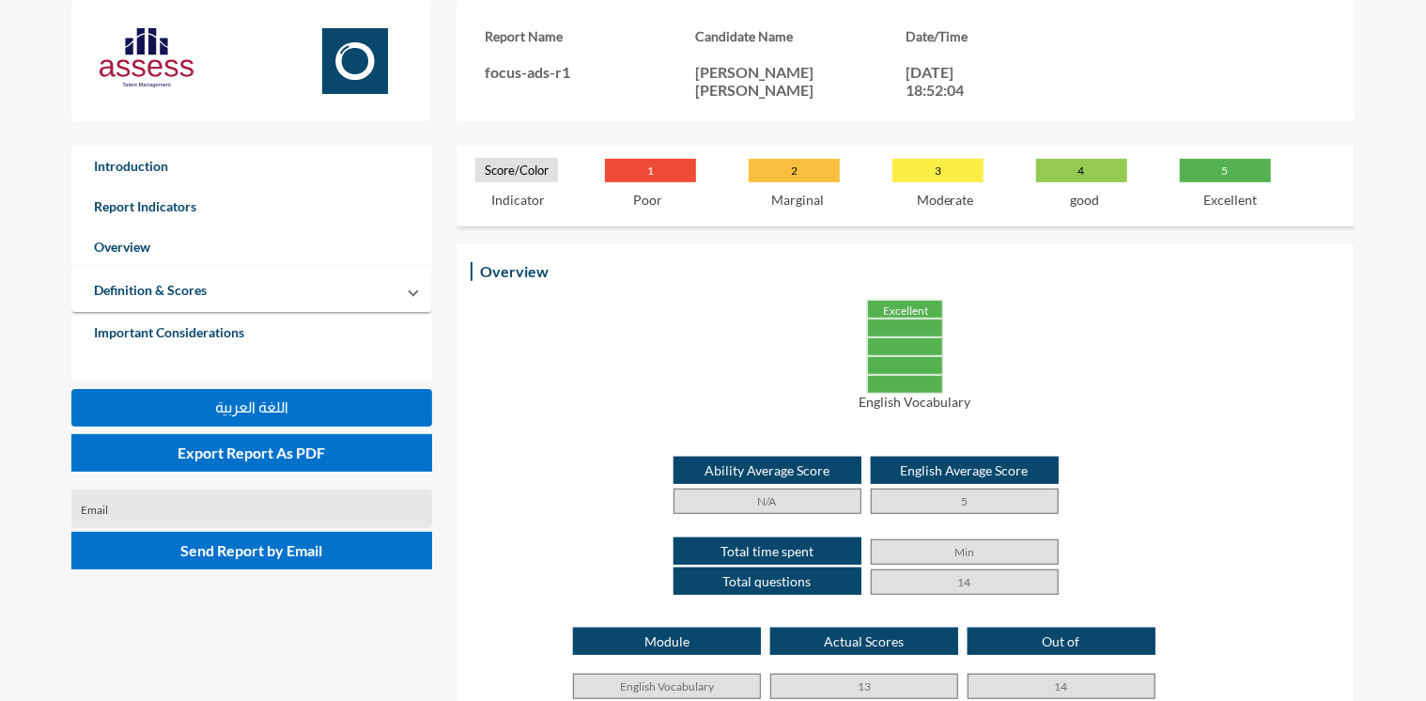
scroll to position [327, 0]
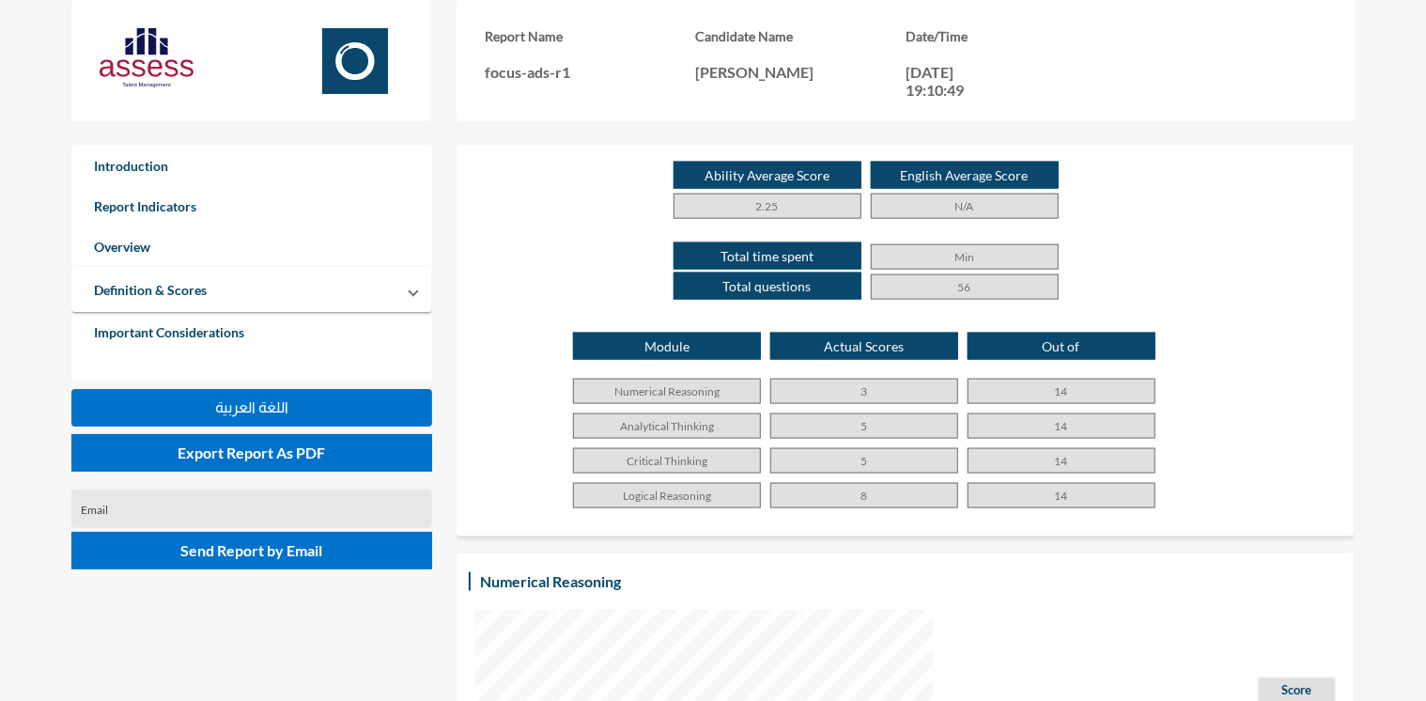
scroll to position [1090, 0]
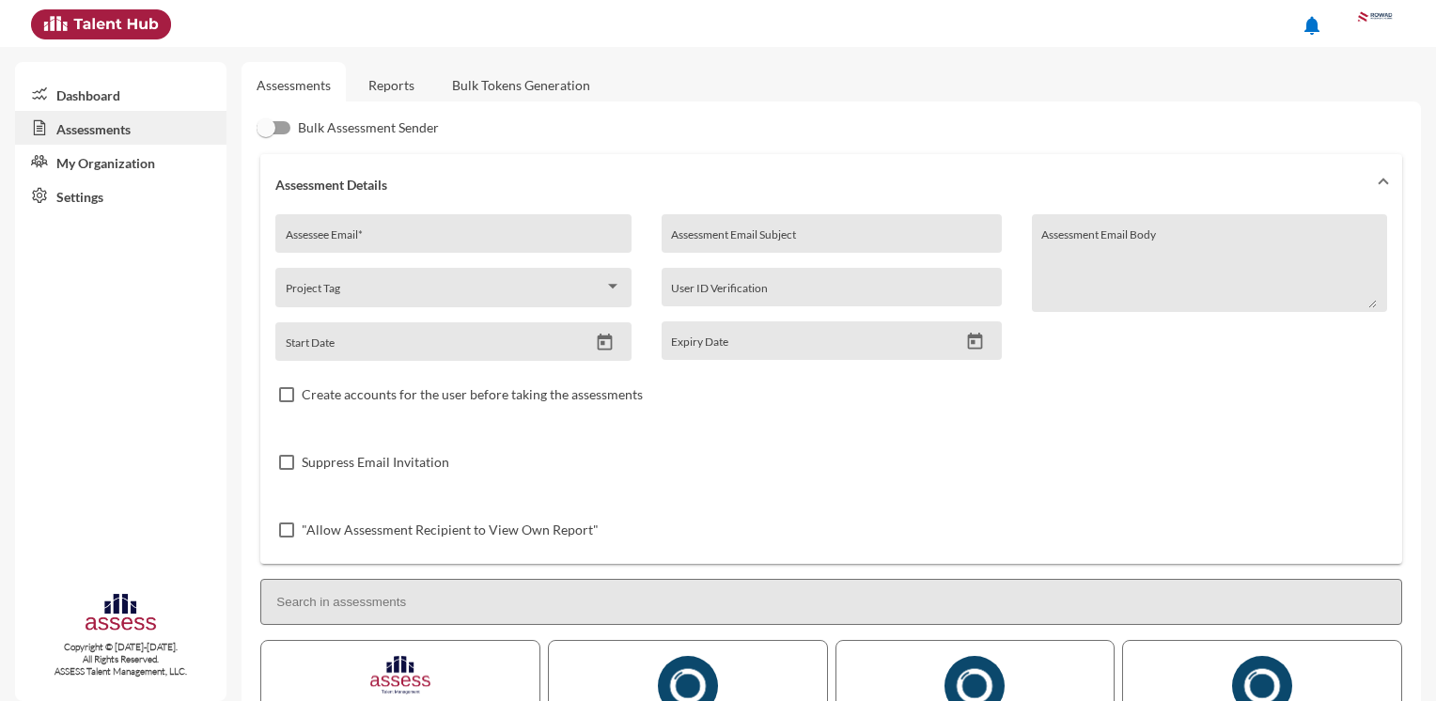
click at [391, 105] on link "Reports" at bounding box center [391, 85] width 76 height 46
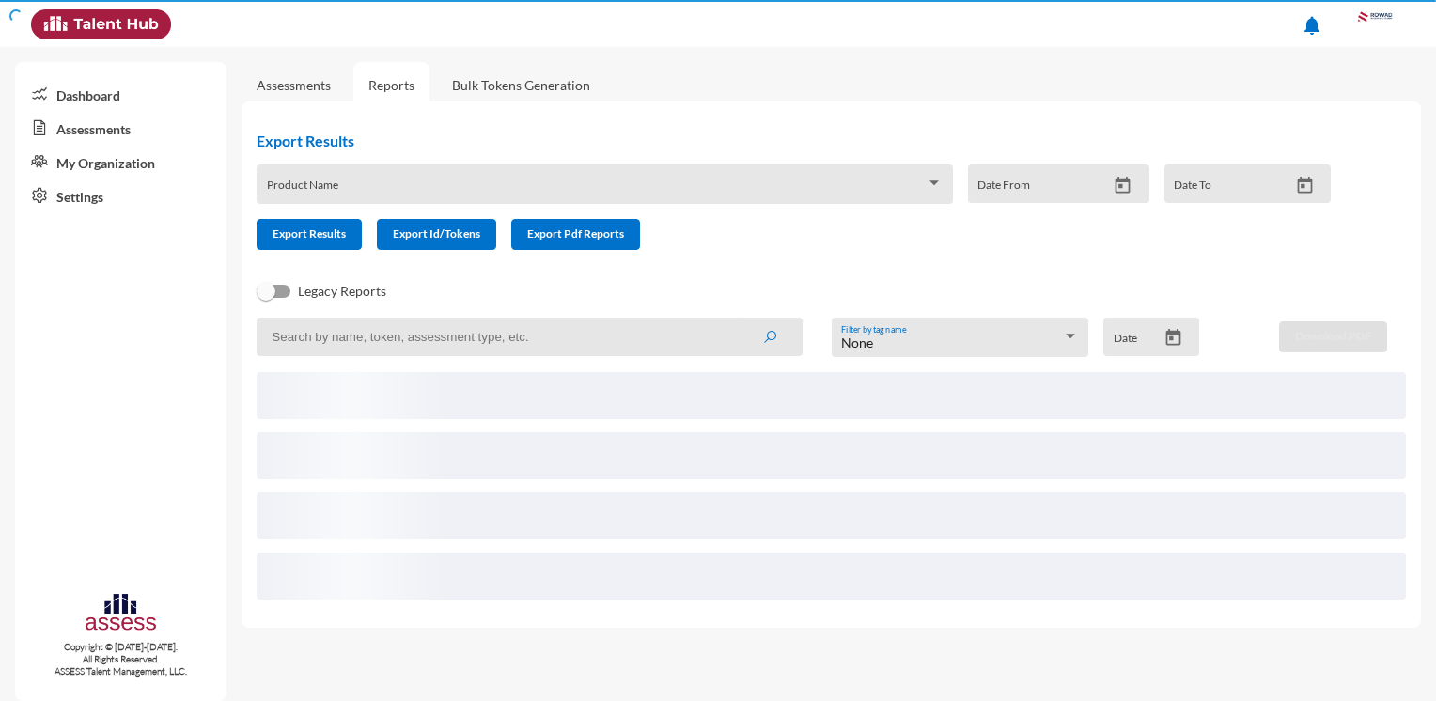
click at [393, 99] on link "Reports" at bounding box center [391, 85] width 76 height 46
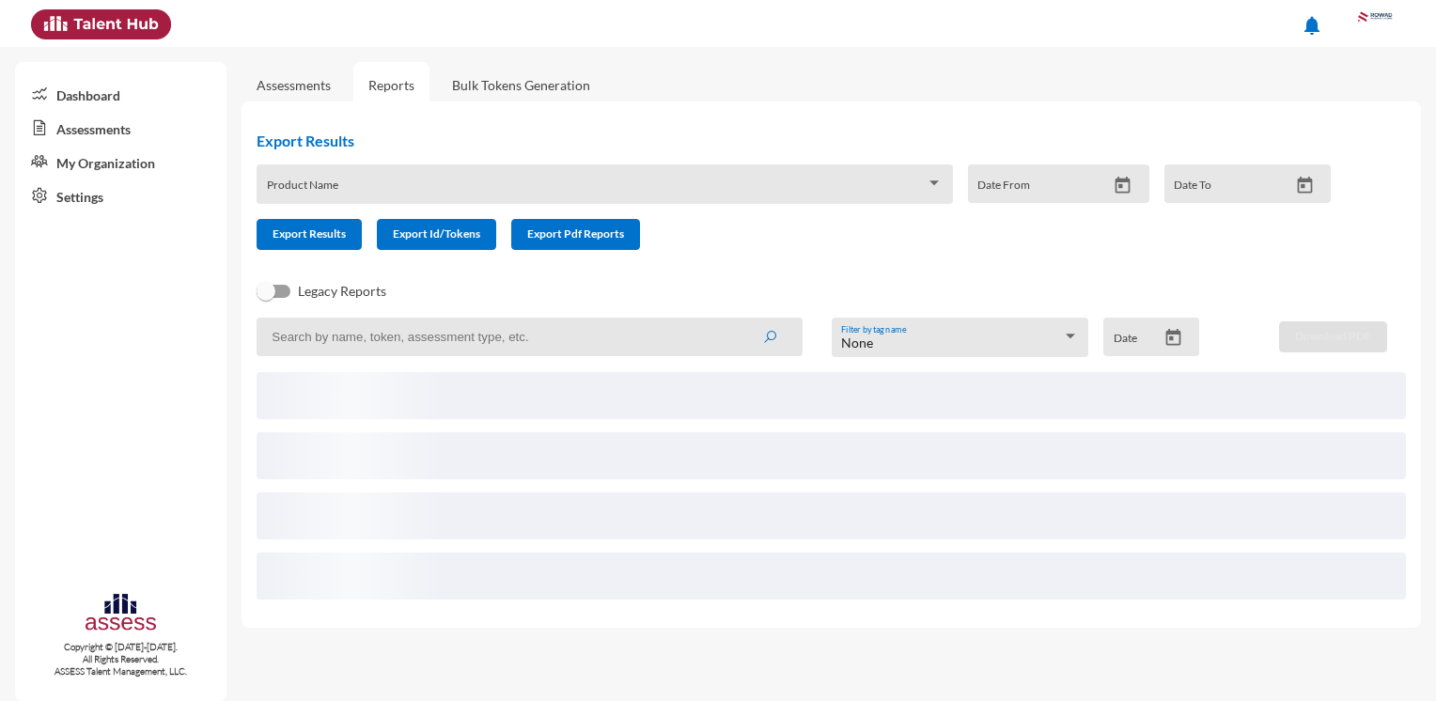
click at [371, 342] on input at bounding box center [530, 337] width 546 height 39
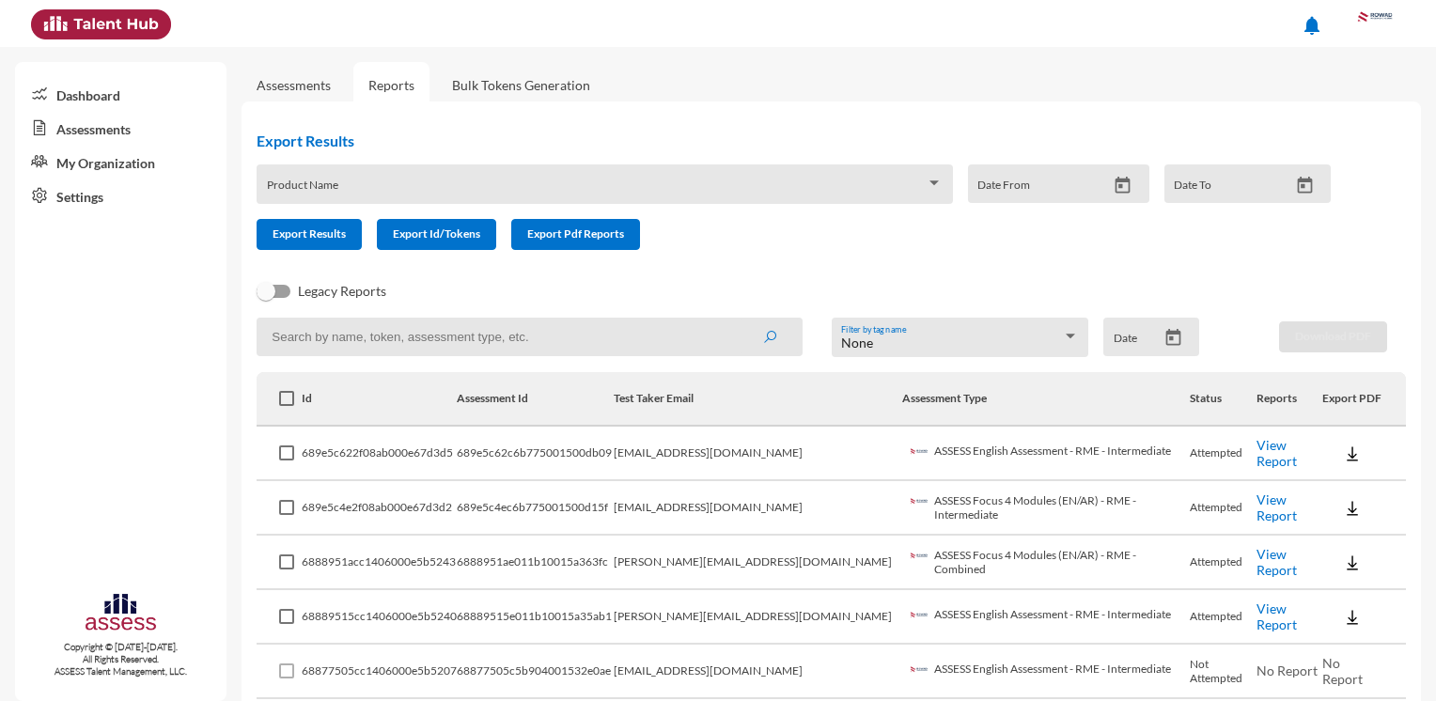
paste input "6603"
click at [275, 335] on input "6603" at bounding box center [530, 337] width 546 height 39
drag, startPoint x: 338, startPoint y: 338, endPoint x: 225, endPoint y: 333, distance: 113.8
click at [225, 333] on mat-sidenav-container "Dashboard Assessments My Organization Settings Copyright © 2015-2024. All Right…" at bounding box center [718, 374] width 1436 height 654
type input "youssef"
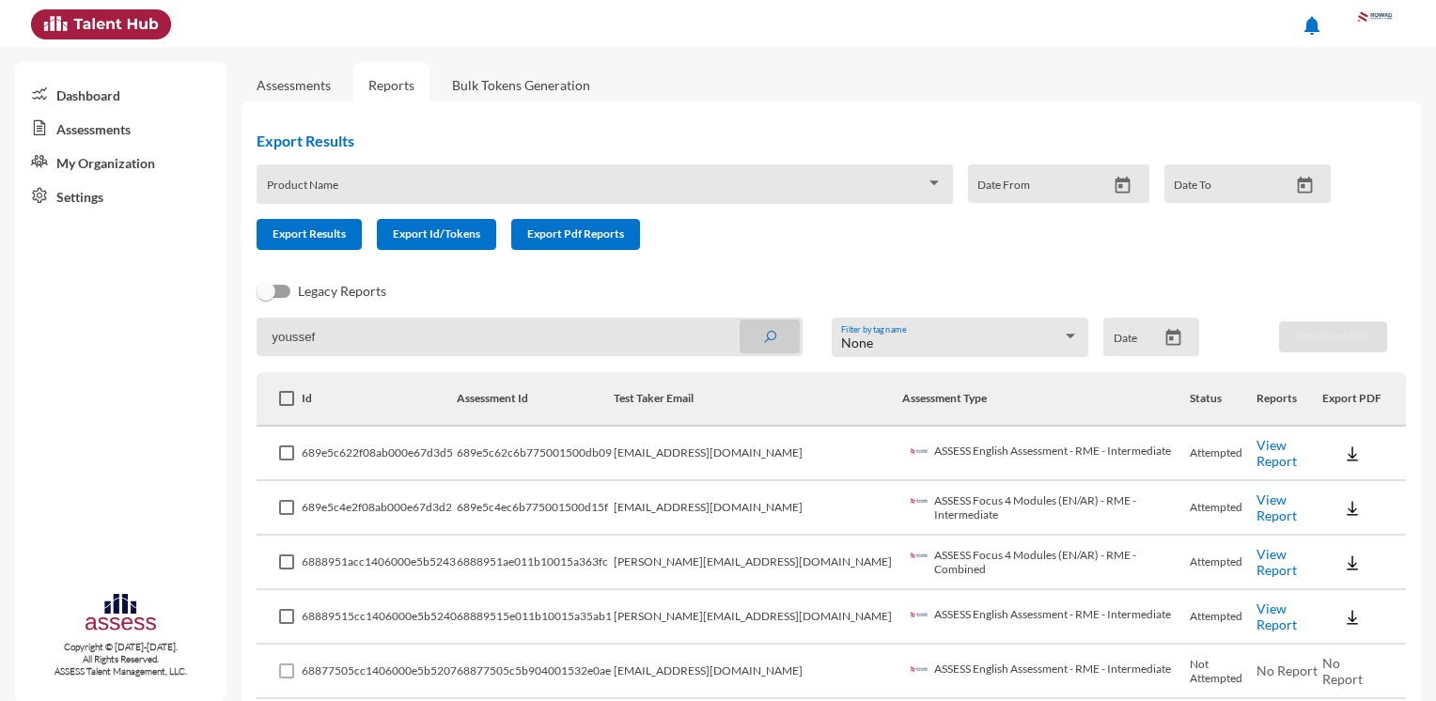
click at [772, 342] on button "submit" at bounding box center [769, 336] width 60 height 34
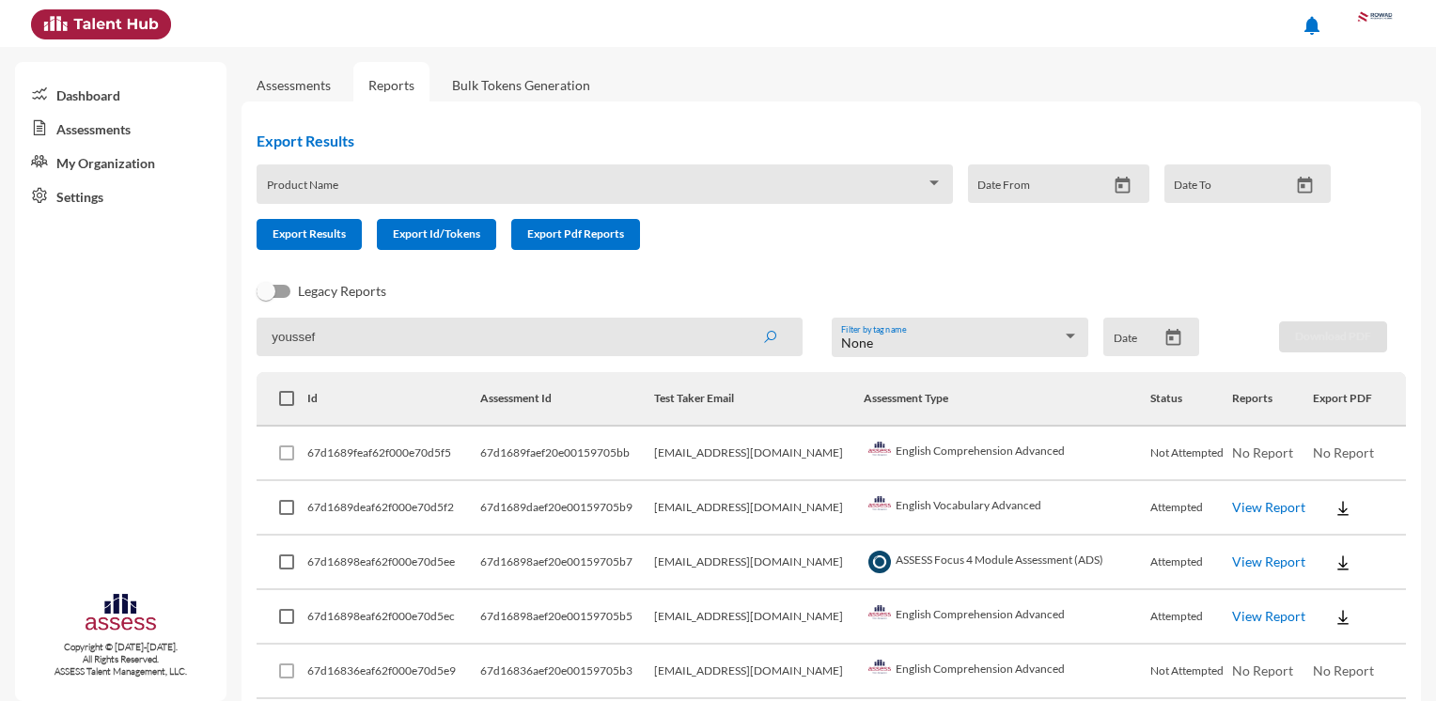
click at [1278, 496] on td "View Report" at bounding box center [1272, 508] width 81 height 54
click at [1274, 505] on link "View Report" at bounding box center [1268, 507] width 73 height 16
click at [747, 214] on div "Product Name Date From Date To" at bounding box center [785, 191] width 1089 height 54
click at [1259, 618] on link "View Report" at bounding box center [1268, 616] width 73 height 16
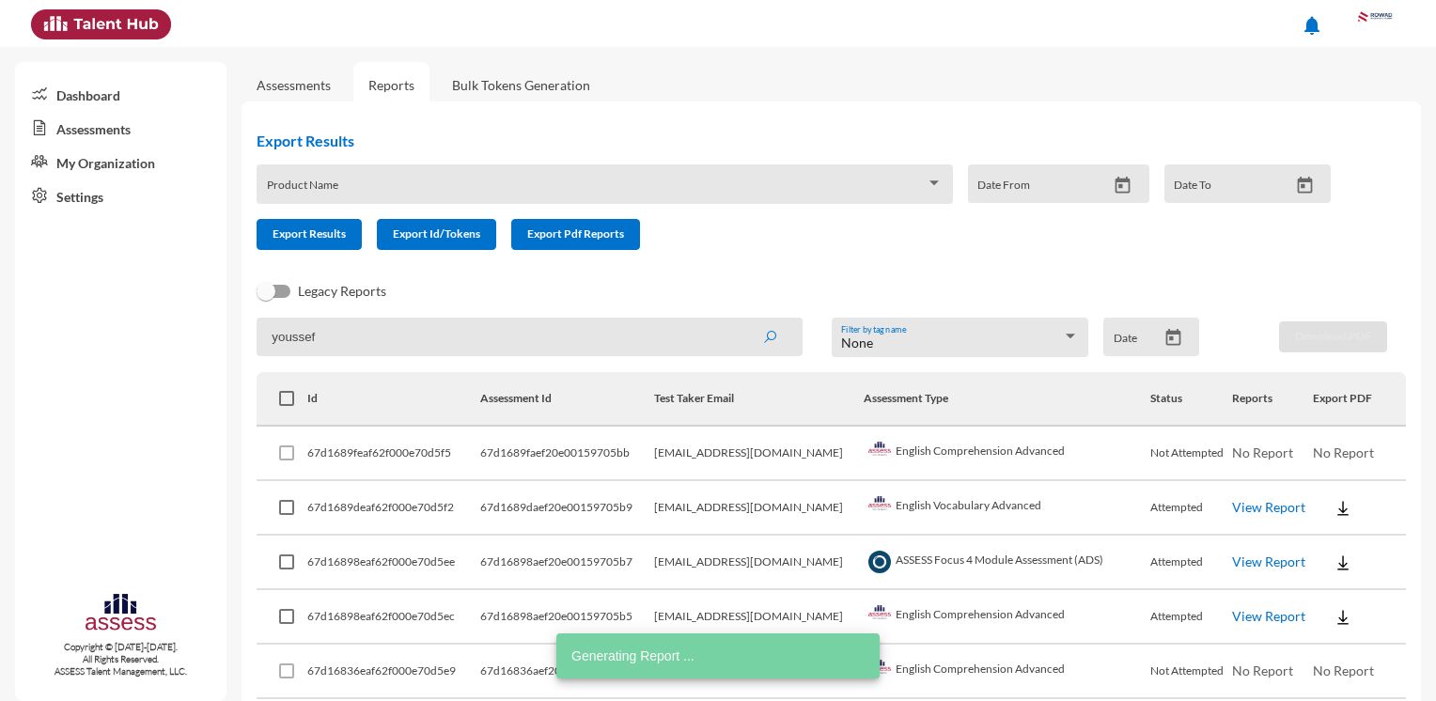
click at [739, 224] on form "Product Name Date From Date To Export Results Export Id/Tokens Export Pdf Repor…" at bounding box center [801, 207] width 1089 height 86
